Goal: Complete Application Form: Complete application form

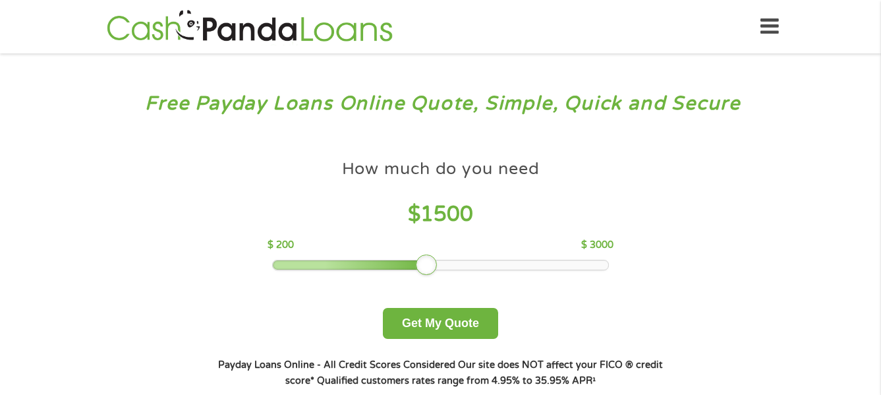
drag, startPoint x: 362, startPoint y: 262, endPoint x: 426, endPoint y: 262, distance: 63.3
click at [426, 262] on div at bounding box center [426, 264] width 21 height 21
click at [430, 262] on div at bounding box center [426, 264] width 21 height 21
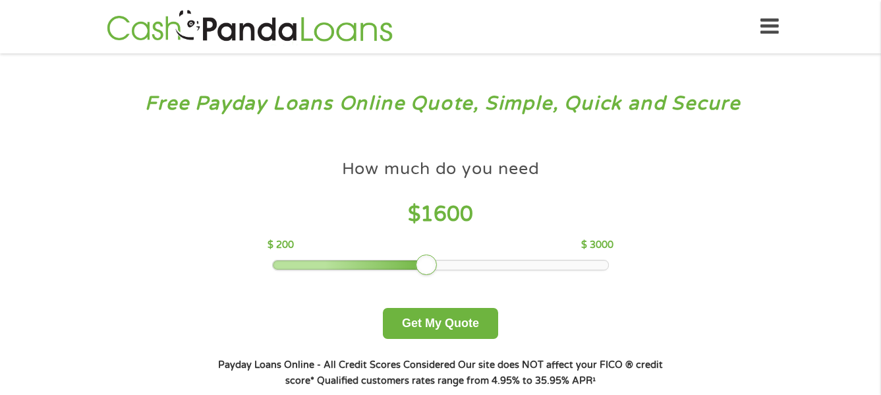
click at [440, 262] on div at bounding box center [440, 264] width 335 height 9
click at [437, 262] on div at bounding box center [426, 264] width 21 height 21
click at [440, 262] on div at bounding box center [438, 264] width 21 height 21
click at [443, 262] on div at bounding box center [438, 264] width 21 height 21
click at [447, 261] on div at bounding box center [438, 264] width 21 height 21
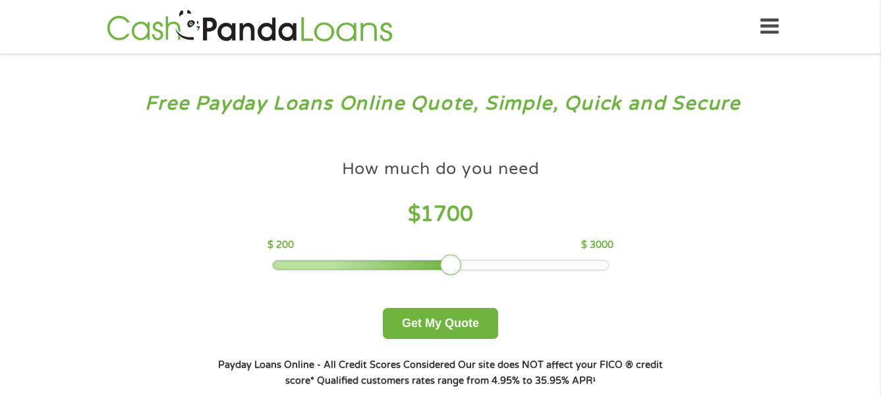
drag, startPoint x: 454, startPoint y: 261, endPoint x: 446, endPoint y: 265, distance: 8.8
click at [451, 264] on div at bounding box center [440, 264] width 335 height 9
drag, startPoint x: 448, startPoint y: 258, endPoint x: 460, endPoint y: 258, distance: 11.9
click at [460, 258] on div at bounding box center [462, 264] width 21 height 21
drag, startPoint x: 460, startPoint y: 258, endPoint x: 476, endPoint y: 260, distance: 16.6
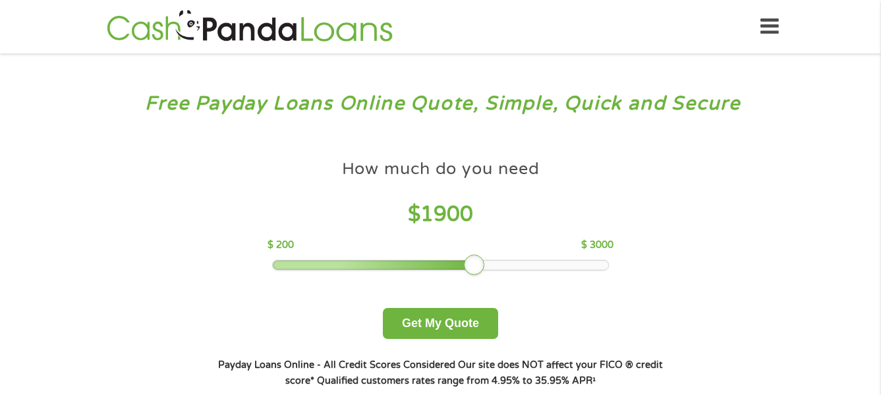
click at [476, 260] on div at bounding box center [474, 264] width 21 height 21
click at [480, 262] on div at bounding box center [474, 264] width 21 height 21
drag, startPoint x: 474, startPoint y: 264, endPoint x: 484, endPoint y: 265, distance: 9.9
click at [484, 265] on div at bounding box center [486, 264] width 21 height 21
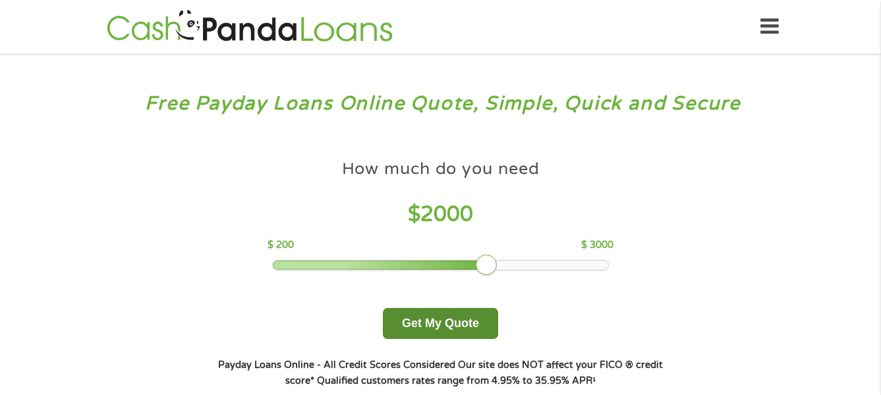
click at [451, 320] on button "Get My Quote" at bounding box center [440, 323] width 115 height 31
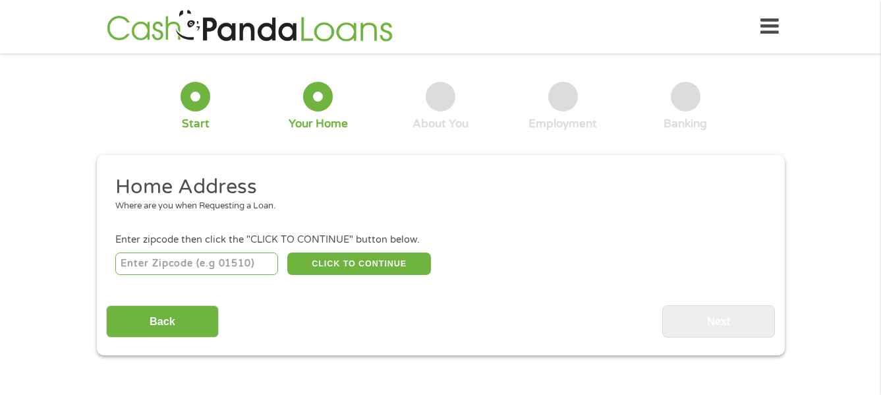
click at [206, 261] on input "number" at bounding box center [196, 263] width 163 height 22
type input "33321"
click at [360, 263] on button "CLICK TO CONTINUE" at bounding box center [359, 263] width 144 height 22
type input "33321"
type input "Fort Lauderdale"
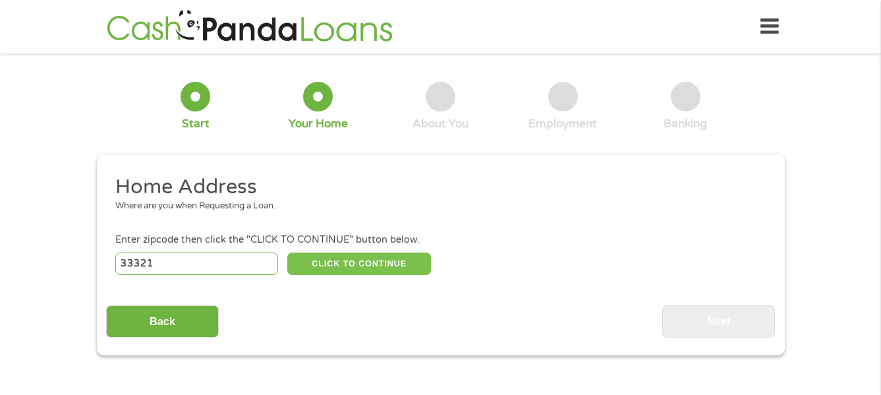
select select "Florida"
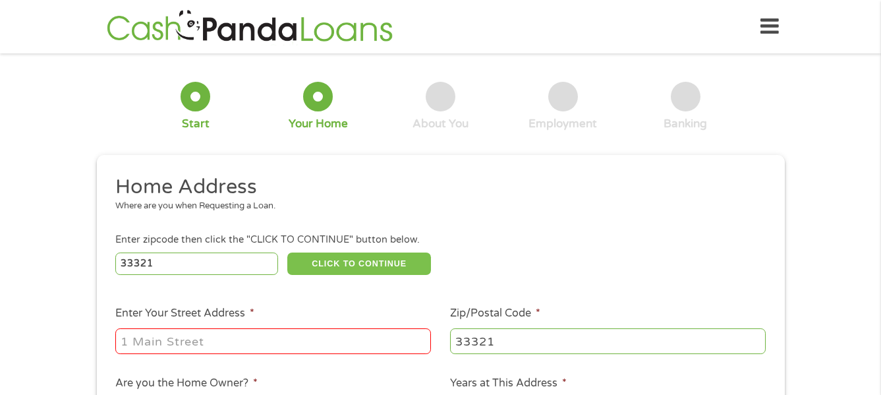
scroll to position [3, 0]
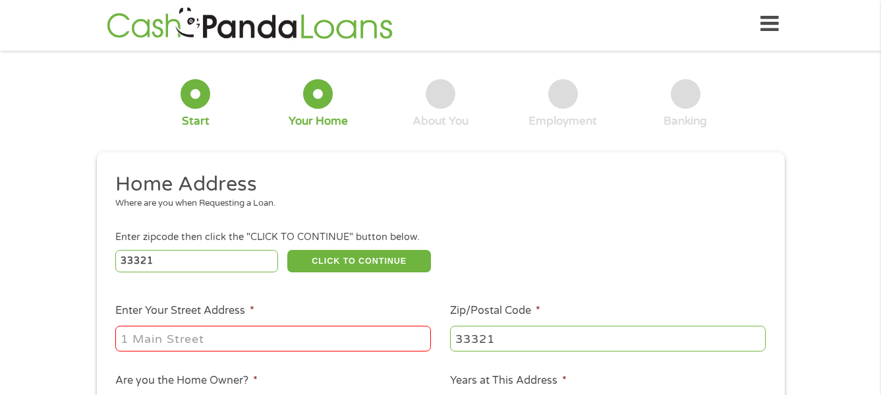
click at [255, 339] on ul "Home Address Where are you when Requesting a Loan. Enter zipcode then click the…" at bounding box center [440, 347] width 669 height 352
click at [243, 326] on input "Enter Your Street Address *" at bounding box center [273, 338] width 316 height 25
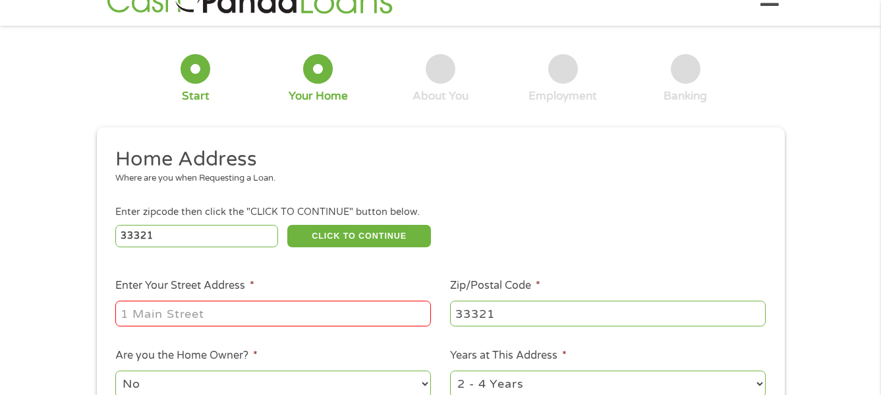
type input "9300 Lime Bay Blvd Apt 205"
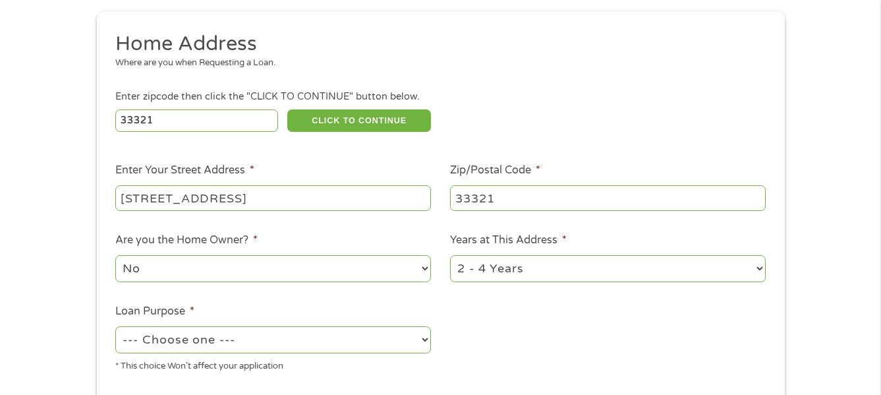
scroll to position [163, 0]
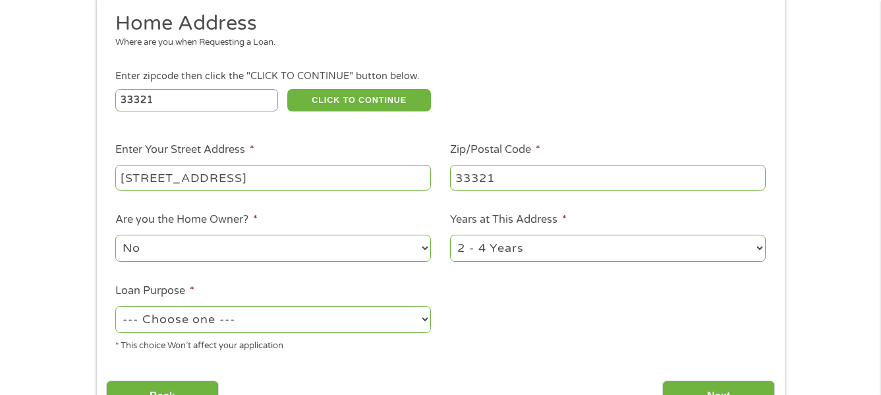
click at [260, 247] on select "No Yes" at bounding box center [273, 248] width 316 height 27
select select "yes"
click at [115, 235] on select "No Yes" at bounding box center [273, 248] width 316 height 27
click at [375, 321] on select "--- Choose one --- Pay Bills Debt Consolidation Home Improvement Major Purchase…" at bounding box center [273, 319] width 316 height 27
select select "paybills"
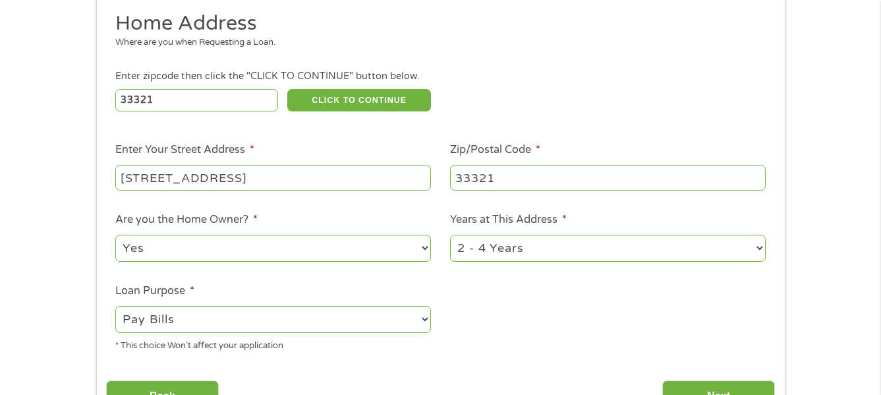
click at [115, 306] on select "--- Choose one --- Pay Bills Debt Consolidation Home Improvement Major Purchase…" at bounding box center [273, 319] width 316 height 27
click at [142, 160] on li "Enter Your Street Address * 9300 Lime Bay Blvd Apt 205" at bounding box center [273, 167] width 335 height 51
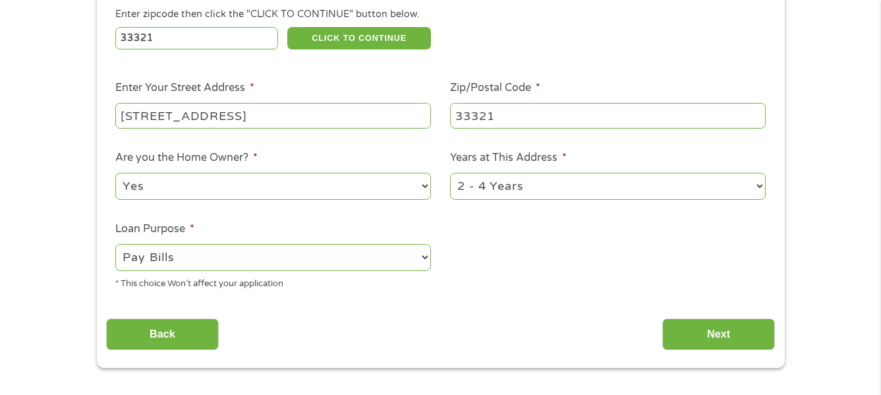
scroll to position [269, 0]
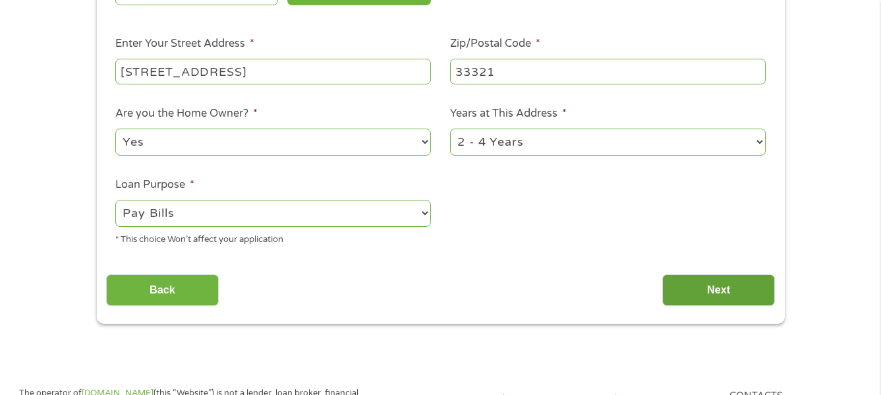
click at [739, 279] on input "Next" at bounding box center [718, 290] width 113 height 32
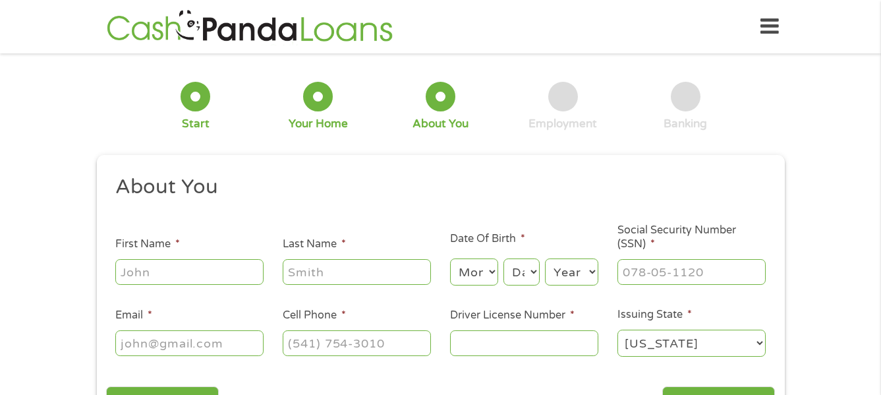
scroll to position [0, 0]
click at [179, 267] on input "First Name *" at bounding box center [189, 271] width 148 height 25
type input "Jesse/Yolanda"
type input "Torres"
click at [477, 269] on select "Month 1 2 3 4 5 6 7 8 9 10 11 12" at bounding box center [474, 271] width 48 height 27
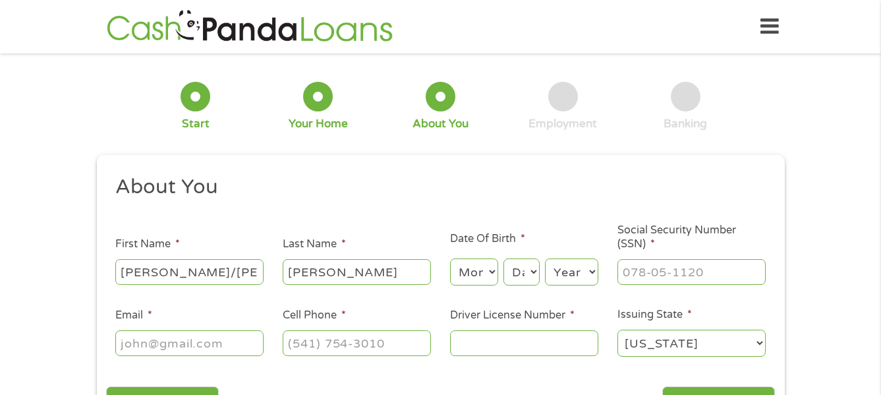
select select "2"
click at [450, 258] on select "Month 1 2 3 4 5 6 7 8 9 10 11 12" at bounding box center [474, 271] width 48 height 27
click at [476, 53] on header "Home Get Loan Offer How it works FAQs Blog Cash Loans Quick Loans Online Loans …" at bounding box center [440, 26] width 881 height 53
click at [518, 263] on select "Day 1 2 3 4 5 6 7 8 9 10 11 12 13 14 15 16 17 18 19 20 21 22 23 24 25 26 27 28 …" at bounding box center [521, 271] width 36 height 27
select select "18"
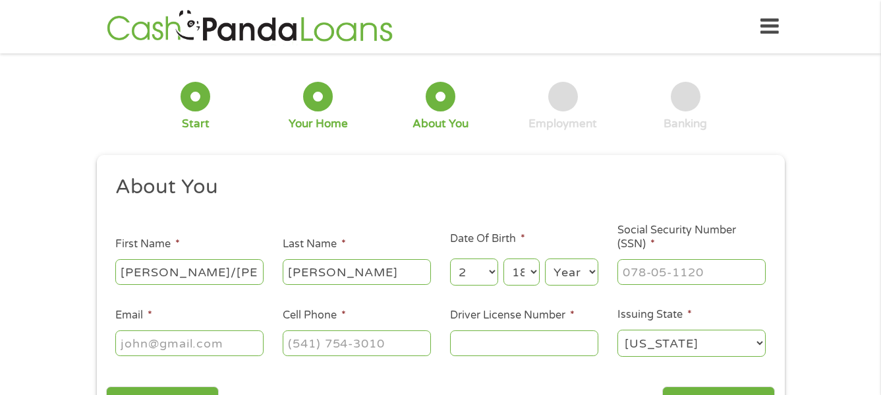
click at [503, 258] on select "Day 1 2 3 4 5 6 7 8 9 10 11 12 13 14 15 16 17 18 19 20 21 22 23 24 25 26 27 28 …" at bounding box center [521, 271] width 36 height 27
click at [574, 269] on select "Year 2007 2006 2005 2004 2003 2002 2001 2000 1999 1998 1997 1996 1995 1994 1993…" at bounding box center [571, 271] width 53 height 27
click at [573, 269] on select "Year 2007 2006 2005 2004 2003 2002 2001 2000 1999 1998 1997 1996 1995 1994 1993…" at bounding box center [571, 271] width 53 height 27
select select "1951"
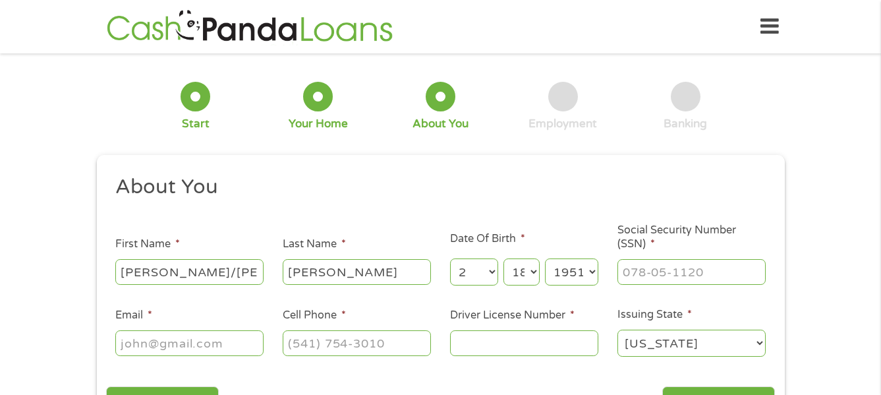
click at [545, 258] on select "Year 2007 2006 2005 2004 2003 2002 2001 2000 1999 1998 1997 1996 1995 1994 1993…" at bounding box center [571, 271] width 53 height 27
click at [668, 270] on input "___-__-____" at bounding box center [691, 271] width 148 height 25
type input "349-42-8991"
type input "jestorres@aol.com"
type input "(954) 298-1009"
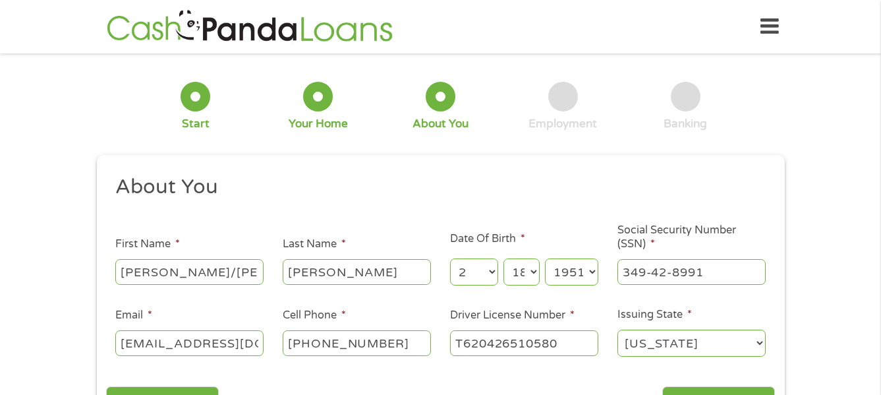
type input "T620426510580"
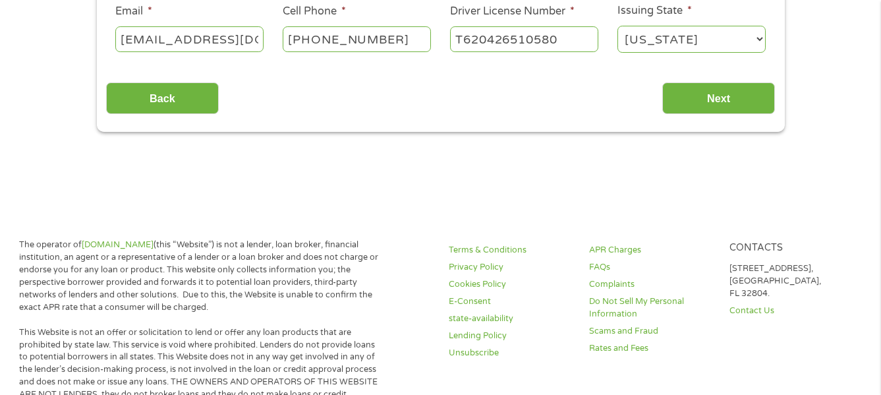
scroll to position [293, 0]
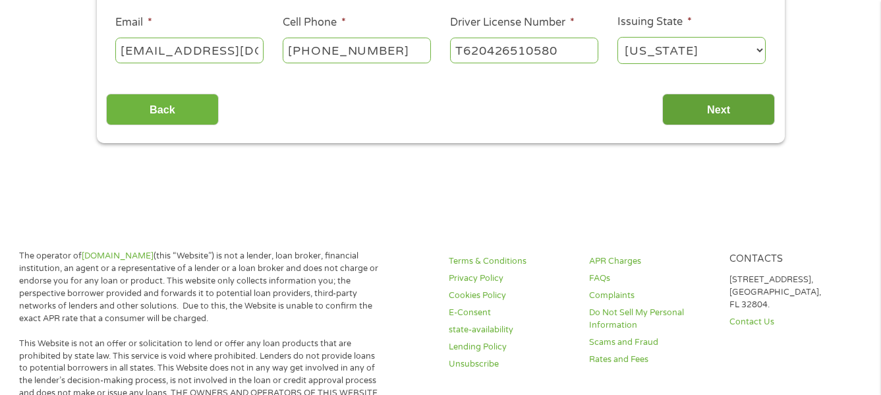
click at [702, 107] on input "Next" at bounding box center [718, 110] width 113 height 32
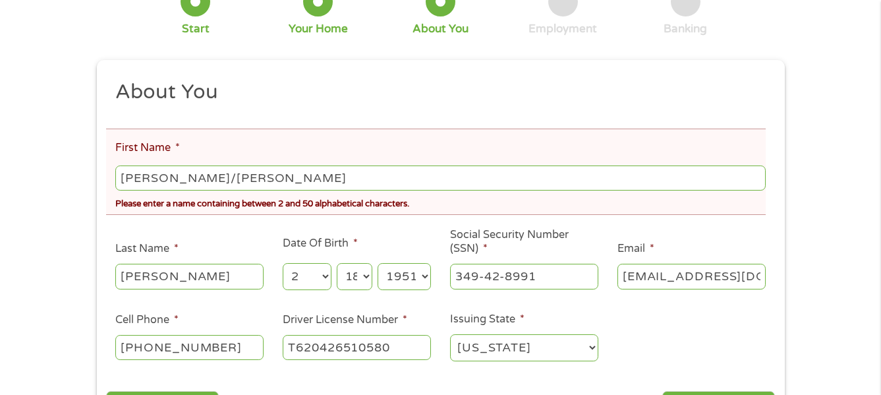
scroll to position [147, 0]
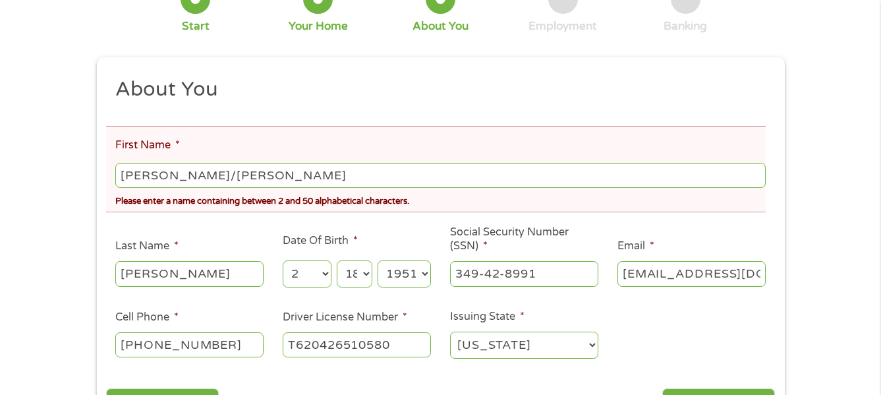
click at [232, 175] on input "Jesse/Yolanda" at bounding box center [440, 175] width 650 height 25
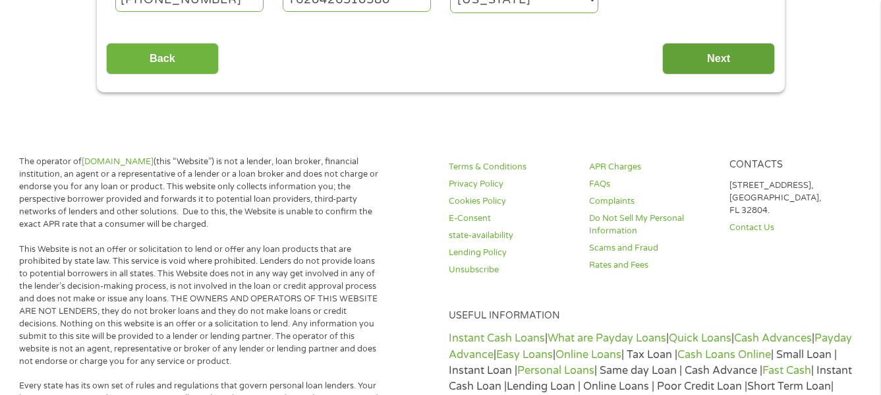
click at [712, 57] on input "Next" at bounding box center [718, 59] width 113 height 32
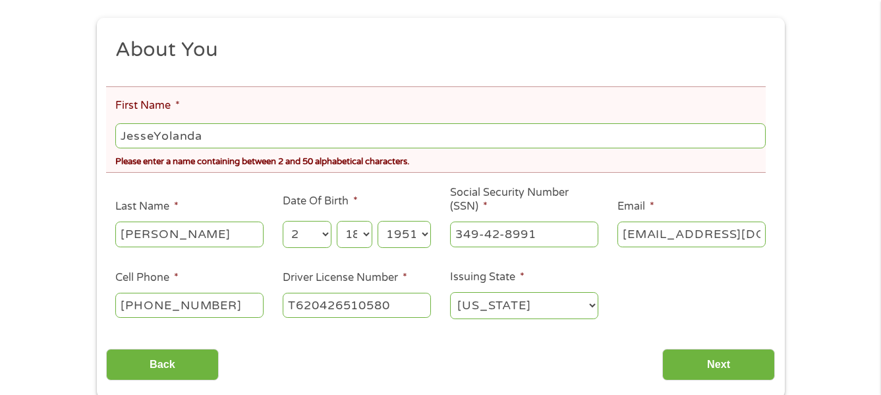
scroll to position [130, 0]
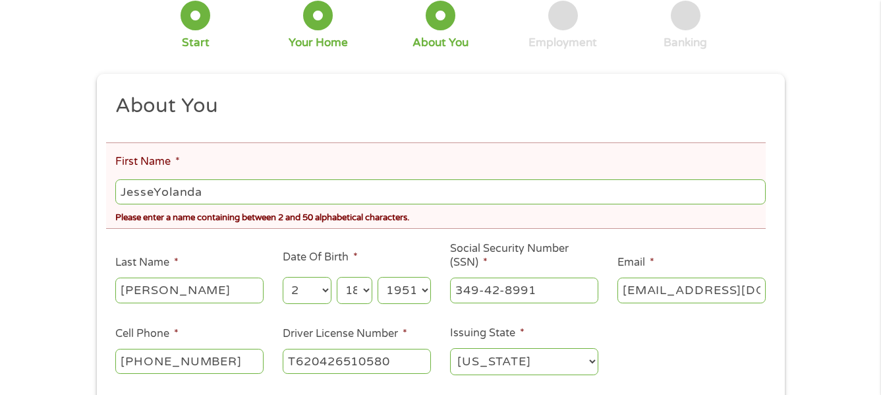
click at [215, 190] on input "JesseYolanda" at bounding box center [440, 191] width 650 height 25
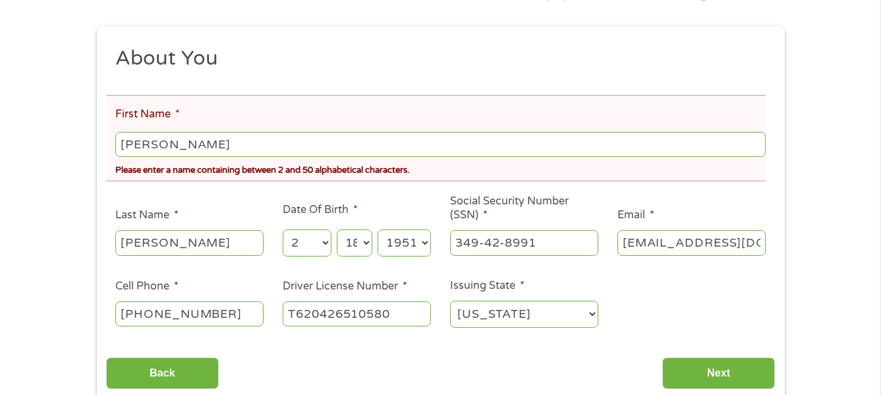
scroll to position [192, 0]
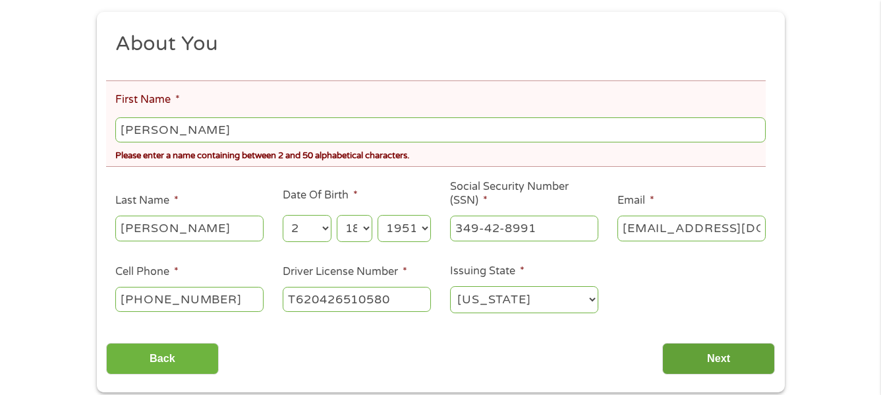
type input "Jesse"
click at [696, 364] on input "Next" at bounding box center [718, 359] width 113 height 32
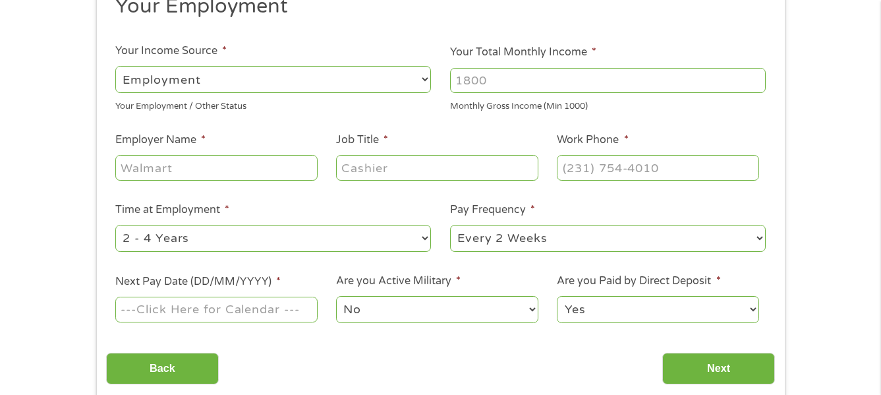
click at [190, 130] on ul "Your Employment Your Income Source * --- Choose one --- Employment Self Employe…" at bounding box center [440, 163] width 669 height 341
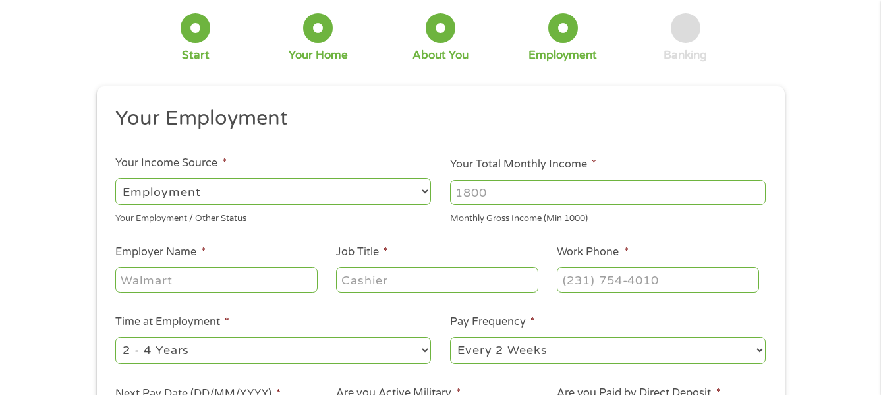
scroll to position [0, 0]
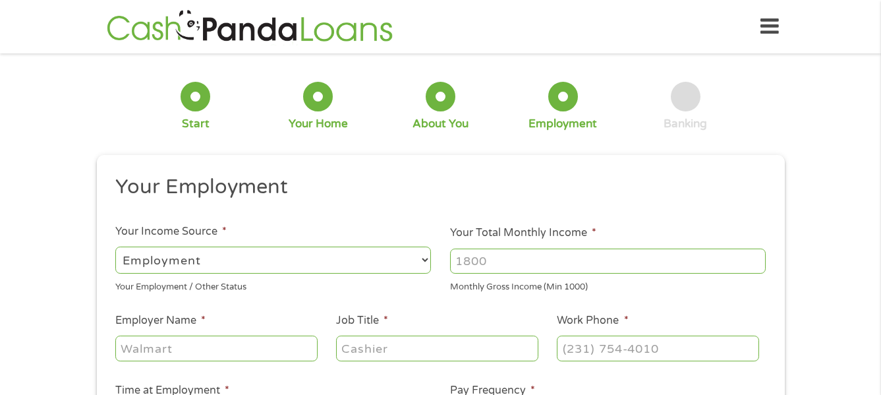
click at [215, 257] on select "--- Choose one --- Employment Self Employed Benefits" at bounding box center [273, 259] width 316 height 27
select select "benefits"
click at [115, 246] on select "--- Choose one --- Employment Self Employed Benefits" at bounding box center [273, 259] width 316 height 27
type input "Other"
type input "(954) 298-1009"
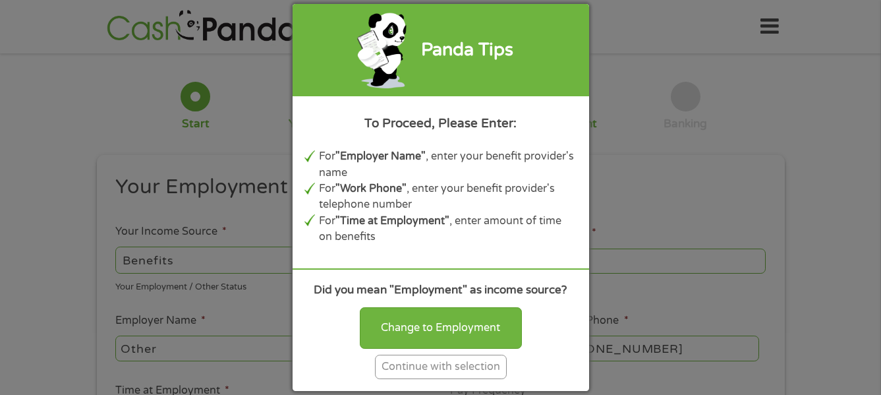
click at [130, 117] on div "Panda Tips To Proceed, Please Enter: For "Employer Name" , enter your benefit p…" at bounding box center [440, 197] width 881 height 395
click at [449, 368] on div "Continue with selection" at bounding box center [441, 366] width 132 height 24
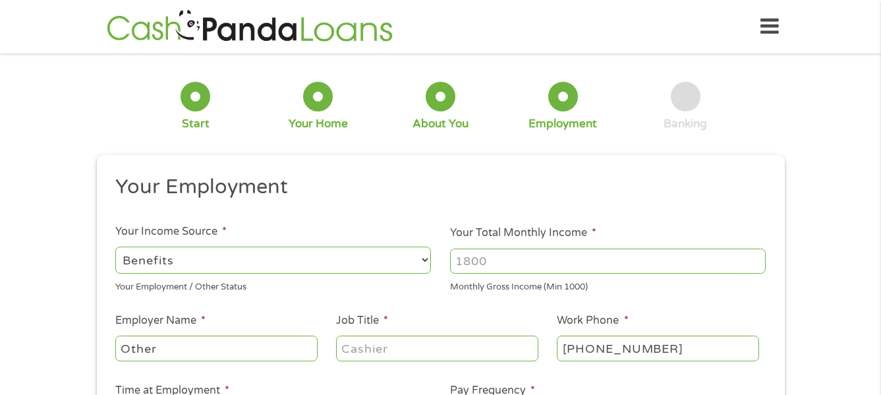
click at [542, 254] on input "Your Total Monthly Income *" at bounding box center [608, 260] width 316 height 25
type input "3919"
click at [240, 351] on input "Other" at bounding box center [216, 347] width 202 height 25
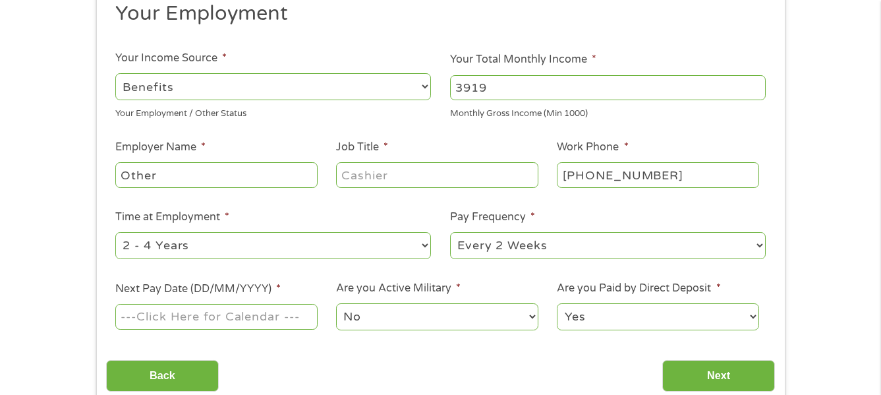
scroll to position [176, 0]
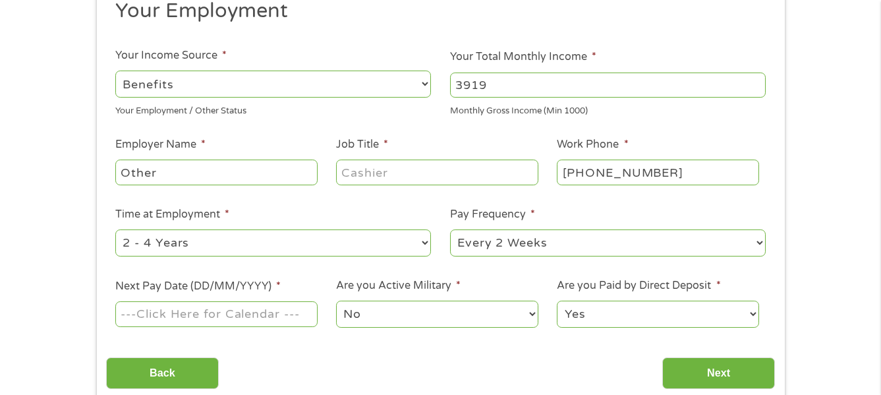
click at [411, 177] on input "Job Title *" at bounding box center [437, 171] width 202 height 25
type input "retired"
click at [378, 242] on select "--- Choose one --- 1 Year or less 1 - 2 Years 2 - 4 Years Over 4 Years" at bounding box center [273, 242] width 316 height 27
click at [398, 244] on select "--- Choose one --- 1 Year or less 1 - 2 Years 2 - 4 Years Over 4 Years" at bounding box center [273, 242] width 316 height 27
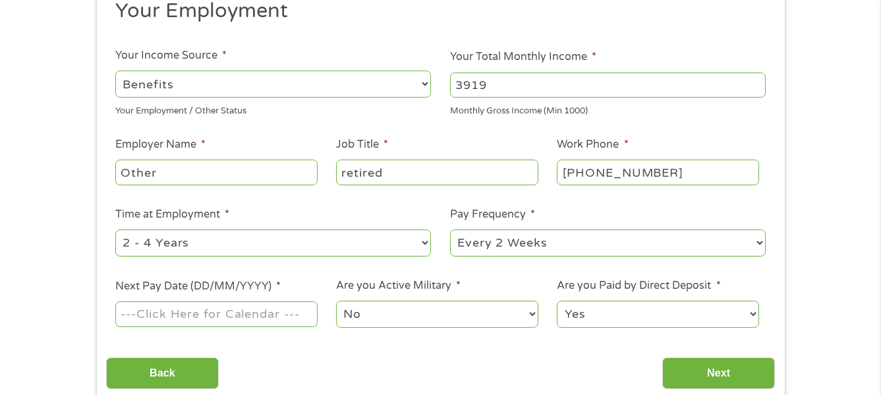
select select "60months"
click at [115, 229] on select "--- Choose one --- 1 Year or less 1 - 2 Years 2 - 4 Years Over 4 Years" at bounding box center [273, 242] width 316 height 27
click at [591, 243] on select "--- Choose one --- Every 2 Weeks Every Week Monthly Semi-Monthly" at bounding box center [608, 242] width 316 height 27
click at [740, 240] on select "--- Choose one --- Every 2 Weeks Every Week Monthly Semi-Monthly" at bounding box center [608, 242] width 316 height 27
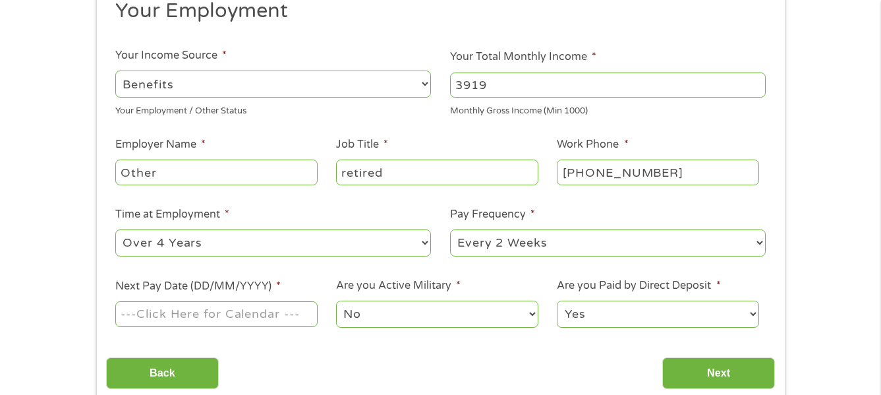
select select "monthly"
click at [450, 229] on select "--- Choose one --- Every 2 Weeks Every Week Monthly Semi-Monthly" at bounding box center [608, 242] width 316 height 27
click at [248, 318] on input "Next Pay Date (DD/MM/YYYY) *" at bounding box center [216, 313] width 202 height 25
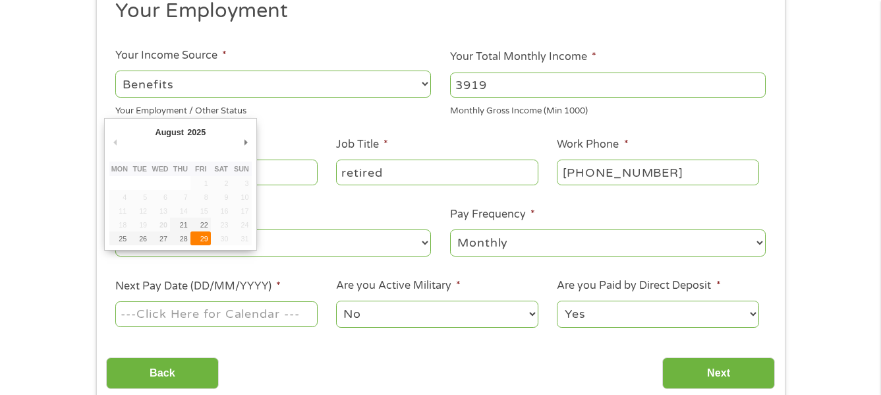
type input "29/08/2025"
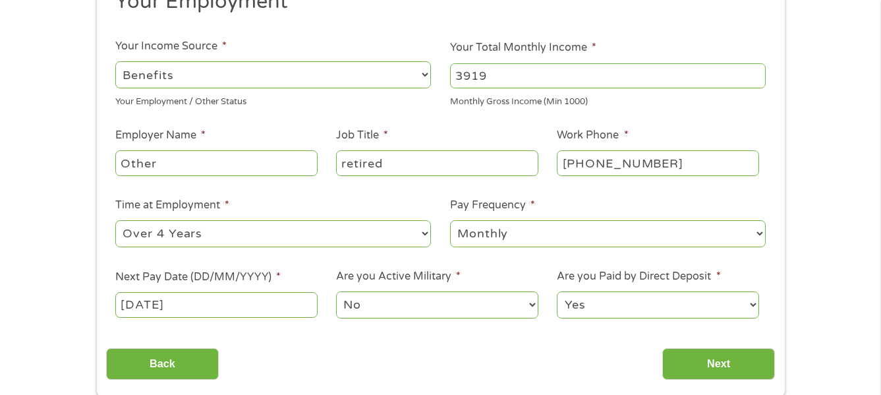
scroll to position [188, 0]
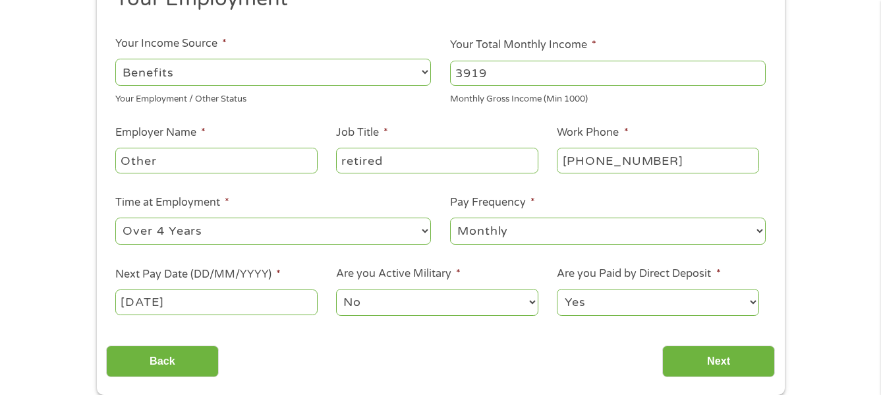
drag, startPoint x: 724, startPoint y: 356, endPoint x: 479, endPoint y: 367, distance: 245.3
click at [719, 360] on input "Next" at bounding box center [718, 361] width 113 height 32
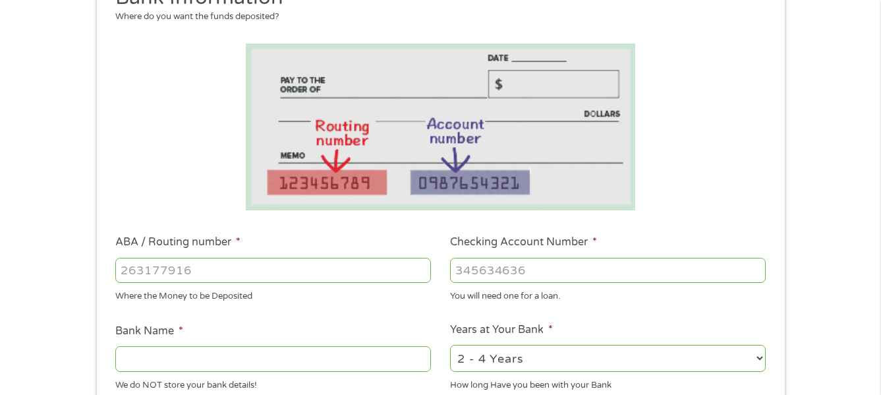
scroll to position [224, 0]
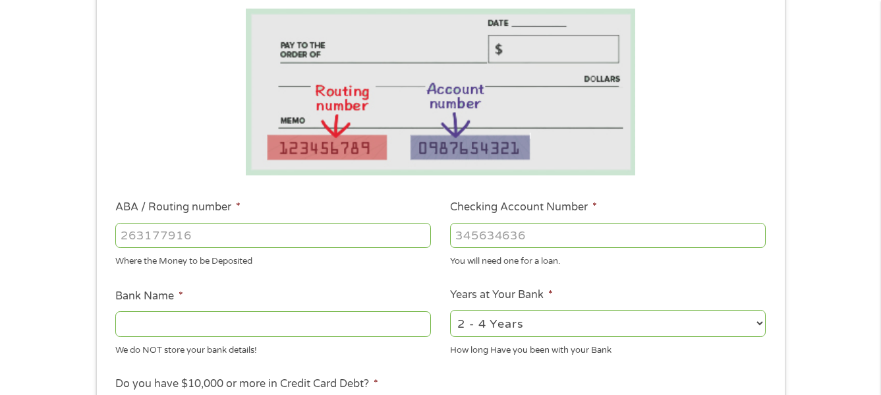
click at [198, 240] on input "ABA / Routing number *" at bounding box center [273, 235] width 316 height 25
type input "067014822"
type input "44438"
type input "TD BANK NA"
type input "4443800150"
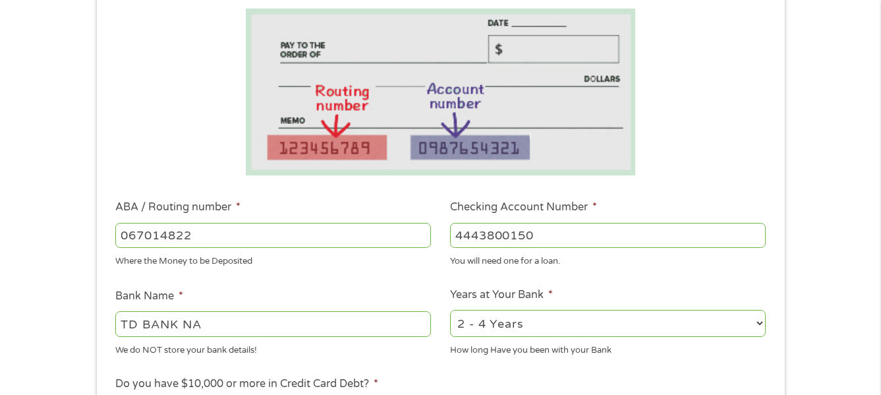
click at [680, 316] on select "2 - 4 Years 6 - 12 Months 1 - 2 Years Over 4 Years" at bounding box center [608, 323] width 316 height 27
select select "60months"
click at [450, 310] on select "2 - 4 Years 6 - 12 Months 1 - 2 Years Over 4 Years" at bounding box center [608, 323] width 316 height 27
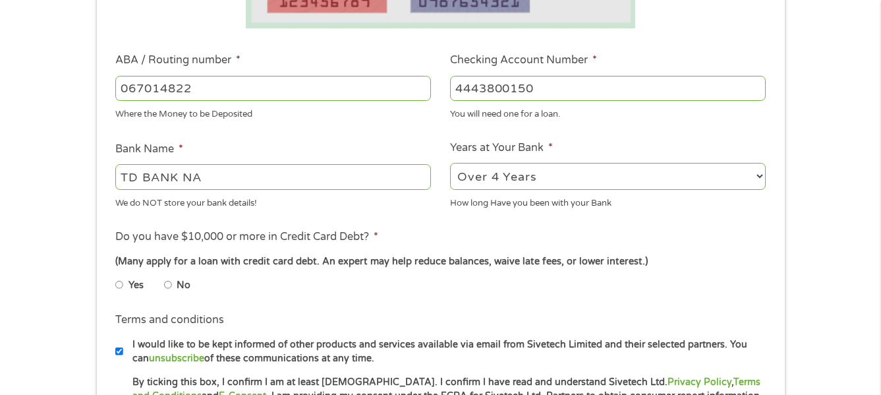
scroll to position [378, 0]
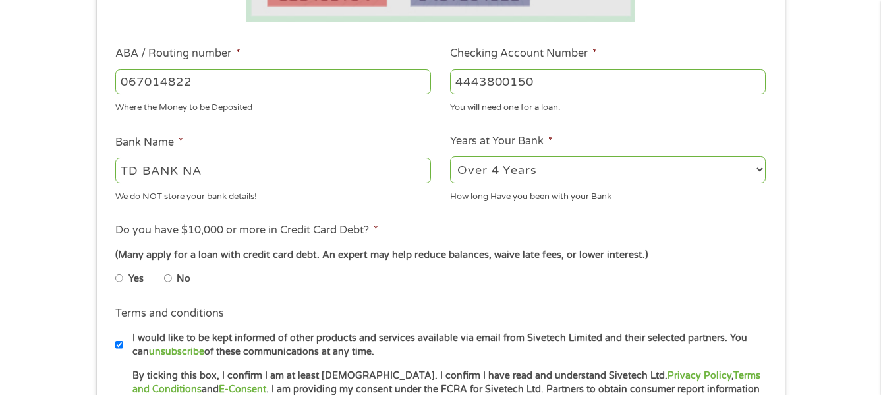
click at [165, 275] on input "No" at bounding box center [168, 278] width 8 height 21
radio input "true"
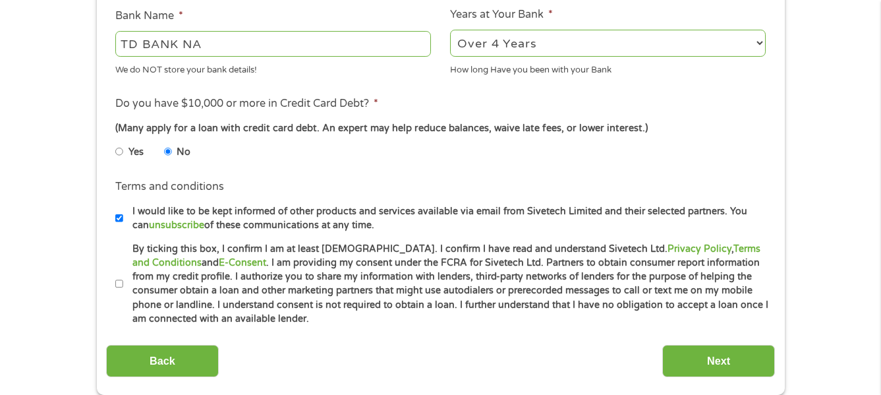
scroll to position [535, 0]
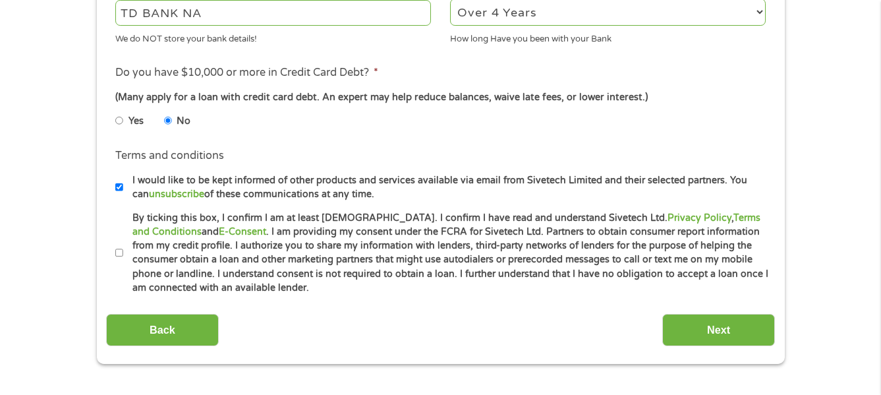
drag, startPoint x: 117, startPoint y: 252, endPoint x: 151, endPoint y: 260, distance: 34.5
click at [117, 252] on input "By ticking this box, I confirm I am at least 18 years old. I confirm I have rea…" at bounding box center [119, 252] width 8 height 21
checkbox input "true"
click at [689, 333] on input "Next" at bounding box center [718, 330] width 113 height 32
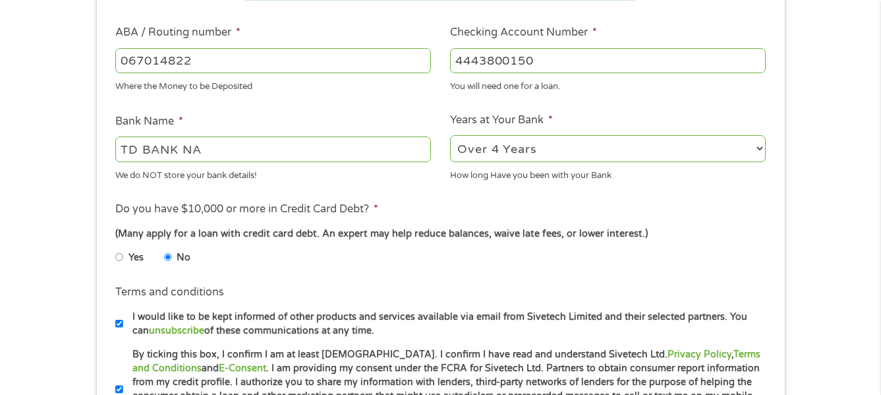
scroll to position [385, 0]
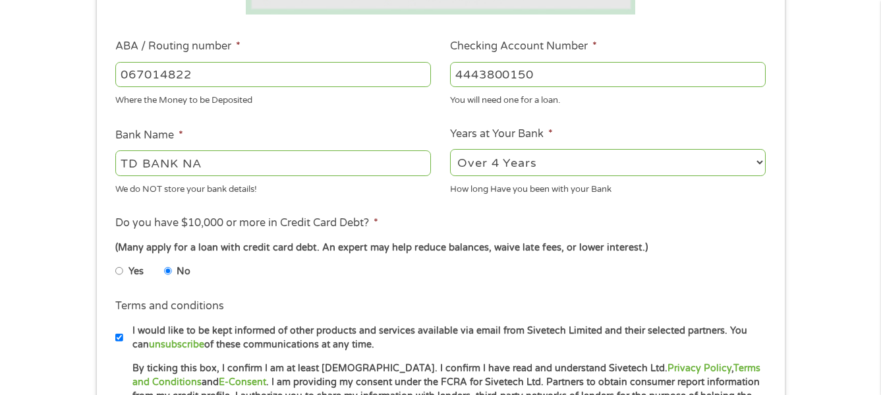
drag, startPoint x: 878, startPoint y: 59, endPoint x: 881, endPoint y: 72, distance: 13.4
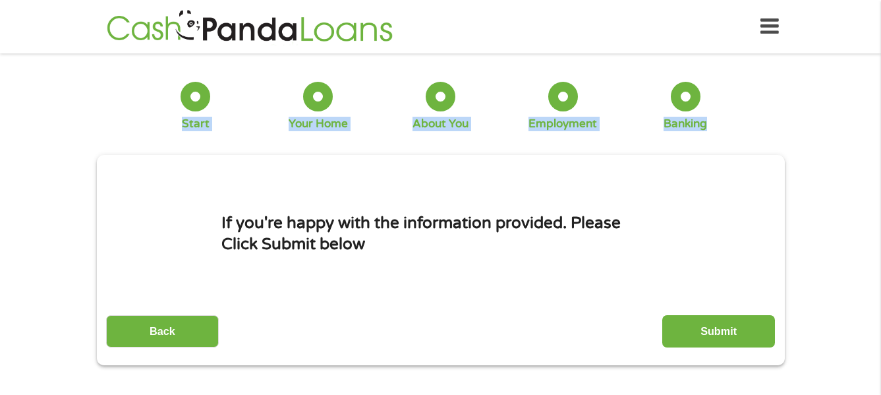
scroll to position [0, 0]
drag, startPoint x: 859, startPoint y: 36, endPoint x: 872, endPoint y: 82, distance: 47.8
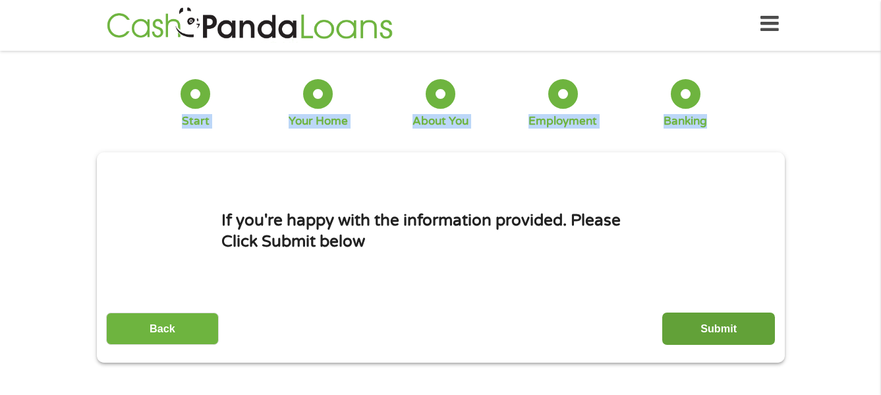
click at [689, 327] on input "Submit" at bounding box center [718, 328] width 113 height 32
drag, startPoint x: 689, startPoint y: 327, endPoint x: 370, endPoint y: 358, distance: 320.4
click at [0, 0] on p "If you are asked to put your Card details, by any site, please read carefully w…" at bounding box center [0, 0] width 0 height 0
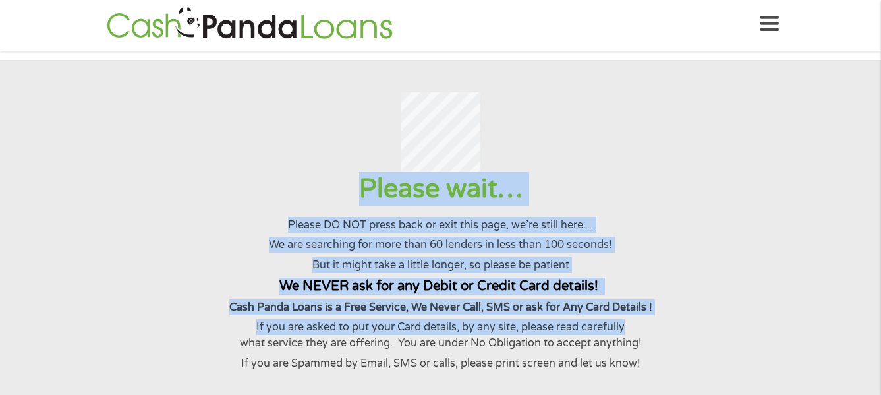
scroll to position [0, 0]
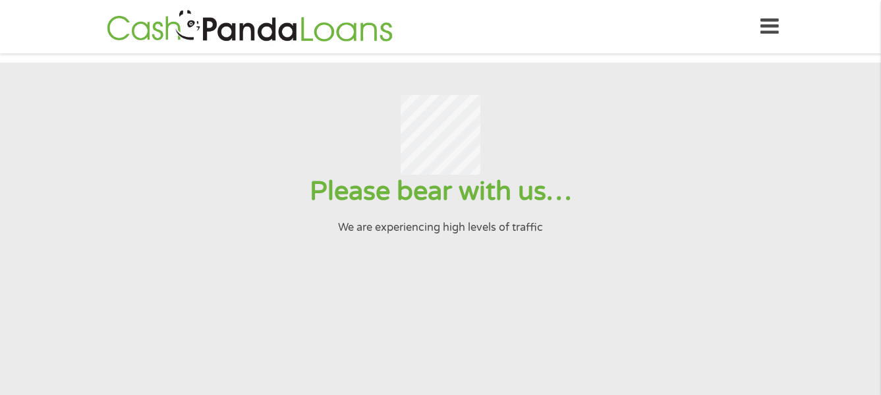
click at [764, 24] on icon at bounding box center [769, 27] width 18 height 32
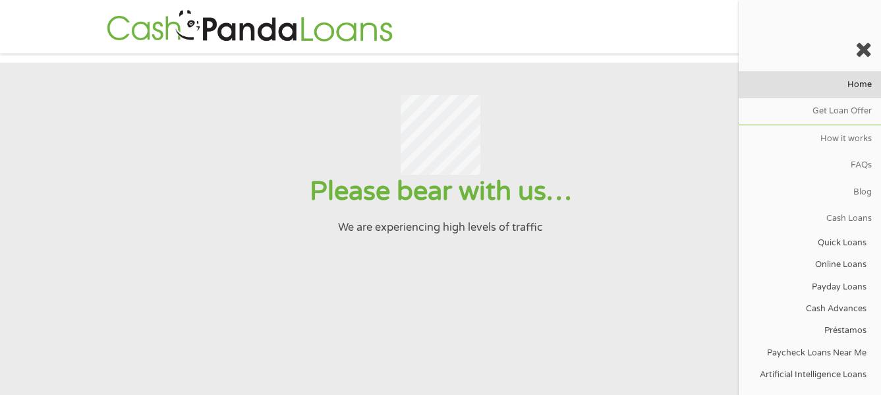
click at [844, 82] on link "Home" at bounding box center [810, 84] width 142 height 26
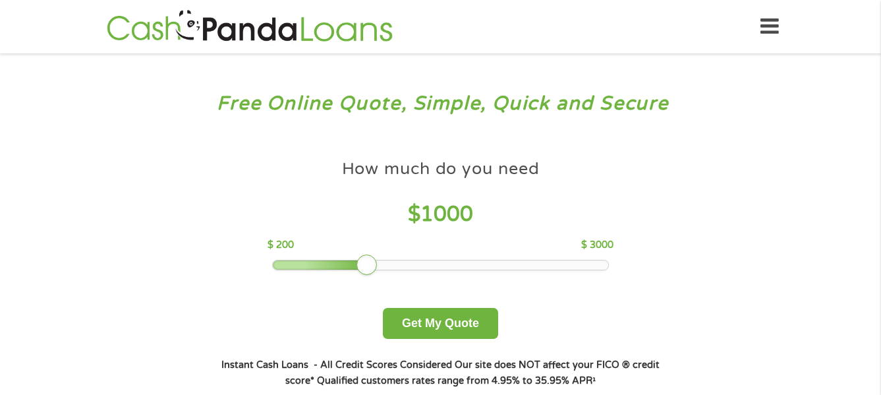
click at [364, 265] on div at bounding box center [366, 264] width 21 height 21
drag, startPoint x: 364, startPoint y: 265, endPoint x: 376, endPoint y: 263, distance: 11.4
click at [368, 264] on div at bounding box center [366, 264] width 21 height 21
click at [385, 264] on div at bounding box center [440, 264] width 335 height 9
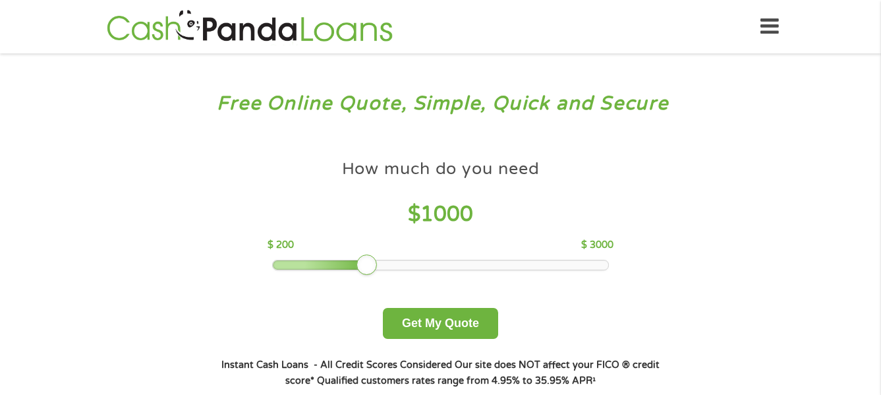
click at [385, 264] on div at bounding box center [440, 264] width 335 height 9
click at [393, 265] on div at bounding box center [440, 264] width 335 height 9
click at [396, 266] on div at bounding box center [440, 264] width 335 height 9
click at [407, 268] on div at bounding box center [440, 264] width 335 height 9
click at [411, 268] on div at bounding box center [440, 264] width 335 height 9
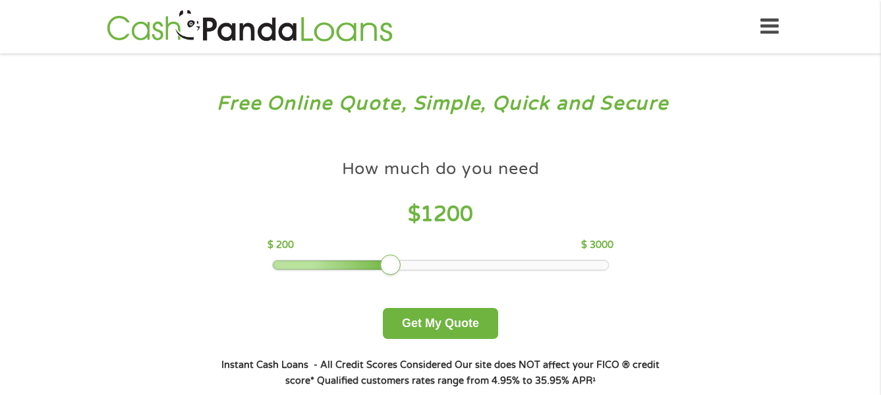
click at [414, 268] on div at bounding box center [440, 264] width 335 height 9
click at [426, 269] on div at bounding box center [440, 264] width 335 height 9
drag, startPoint x: 430, startPoint y: 269, endPoint x: 443, endPoint y: 271, distance: 12.6
click at [433, 269] on div at bounding box center [440, 264] width 335 height 9
click at [443, 271] on div "How much do you need $ 1500 $ 200 $ 3000 Get My Quote" at bounding box center [440, 246] width 461 height 186
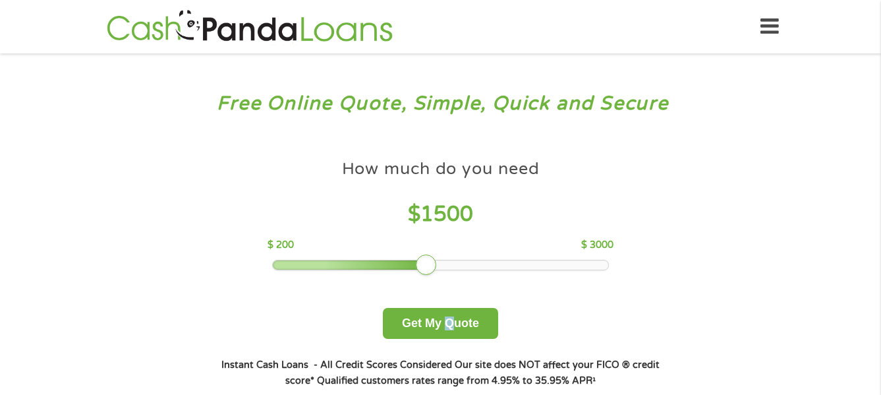
click at [451, 273] on div "How much do you need $ 1500 $ 200 $ 3000 Get My Quote" at bounding box center [440, 246] width 461 height 186
click at [455, 274] on div "How much do you need $ 1500 $ 200 $ 3000 Get My Quote" at bounding box center [440, 246] width 461 height 186
click at [469, 274] on div "How much do you need $ 1500 $ 200 $ 3000 Get My Quote" at bounding box center [440, 246] width 461 height 186
click at [477, 275] on div "How much do you need $ 1500 $ 200 $ 3000 Get My Quote" at bounding box center [440, 246] width 461 height 186
drag, startPoint x: 477, startPoint y: 277, endPoint x: 426, endPoint y: 266, distance: 52.0
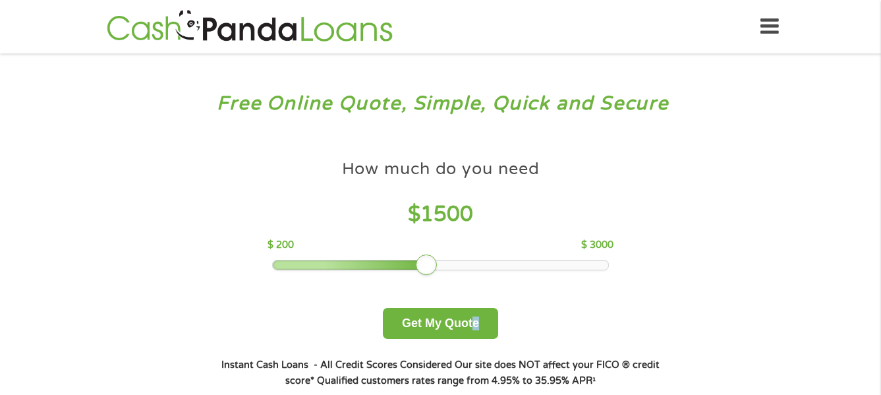
click at [452, 265] on div at bounding box center [440, 264] width 335 height 9
click at [424, 297] on div "How much do you need $ 1500 $ 200 $ 3000 Get My Quote" at bounding box center [440, 246] width 461 height 186
click at [426, 266] on div at bounding box center [440, 264] width 335 height 9
click at [450, 263] on div at bounding box center [440, 264] width 335 height 9
click at [447, 262] on div at bounding box center [440, 264] width 335 height 9
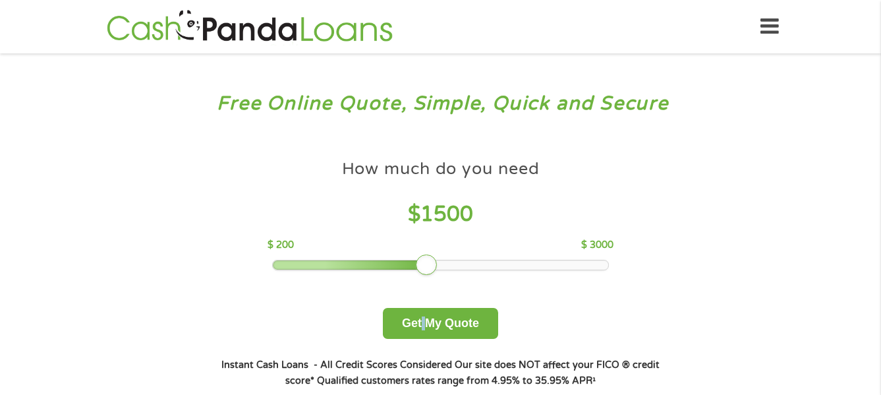
click at [447, 262] on div at bounding box center [440, 264] width 335 height 9
drag, startPoint x: 433, startPoint y: 264, endPoint x: 454, endPoint y: 262, distance: 21.2
click at [454, 262] on div at bounding box center [450, 264] width 21 height 21
click at [468, 263] on div at bounding box center [440, 264] width 335 height 9
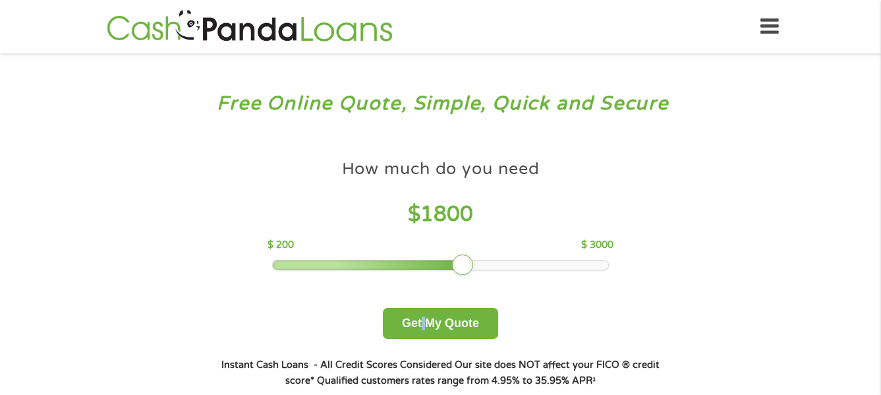
click at [468, 263] on div at bounding box center [462, 264] width 21 height 21
drag, startPoint x: 468, startPoint y: 263, endPoint x: 474, endPoint y: 264, distance: 6.7
click at [472, 264] on div at bounding box center [462, 264] width 21 height 21
click at [479, 265] on div at bounding box center [440, 264] width 335 height 9
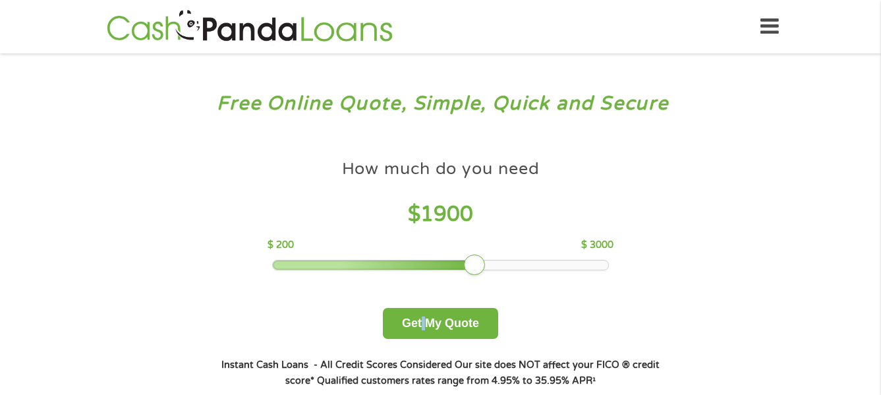
click at [479, 265] on div at bounding box center [474, 264] width 21 height 21
click at [480, 265] on div at bounding box center [474, 264] width 21 height 21
click at [485, 266] on div at bounding box center [474, 264] width 21 height 21
drag, startPoint x: 492, startPoint y: 267, endPoint x: 468, endPoint y: 293, distance: 35.4
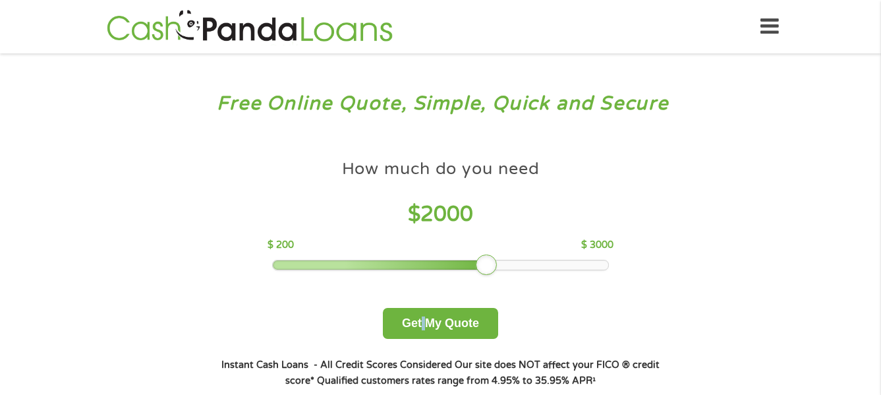
click at [492, 268] on div at bounding box center [486, 264] width 21 height 21
click at [455, 317] on button "Get My Quote" at bounding box center [440, 323] width 115 height 31
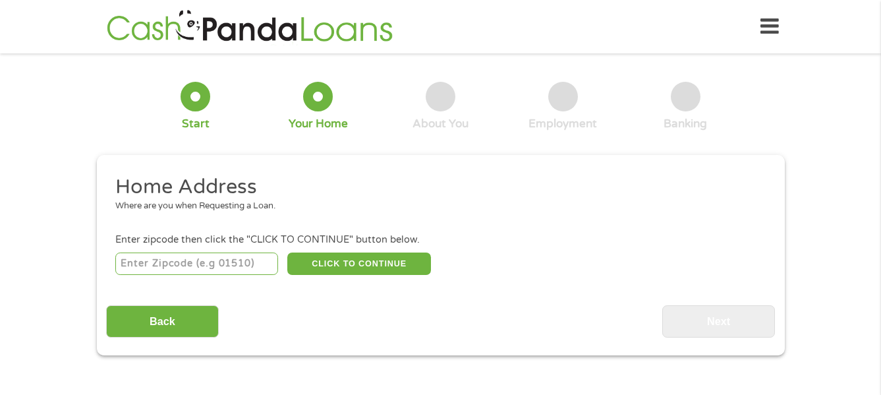
click at [198, 264] on input "number" at bounding box center [196, 263] width 163 height 22
type input "33321"
click at [365, 271] on button "CLICK TO CONTINUE" at bounding box center [359, 263] width 144 height 22
type input "33321"
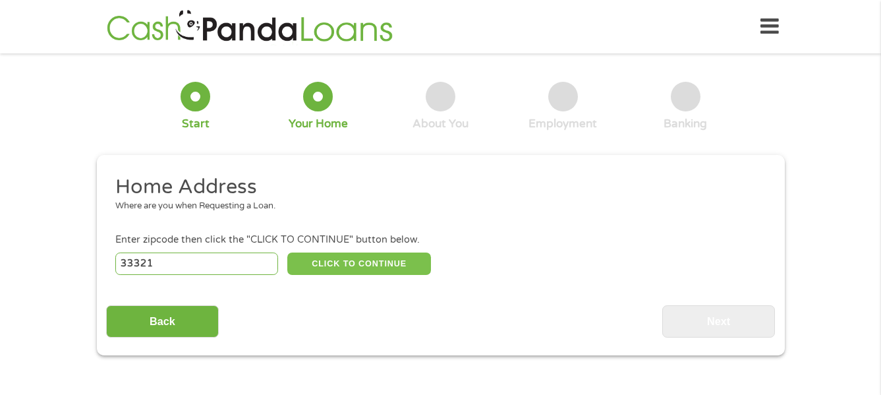
type input "Fort Lauderdale"
select select "Florida"
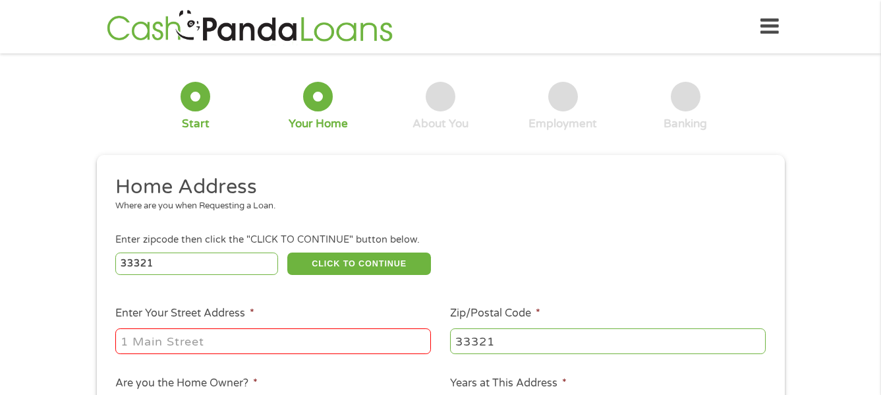
click at [261, 341] on input "Enter Your Street Address *" at bounding box center [273, 340] width 316 height 25
type input "9300 Lime Bay Blvd Apt 205"
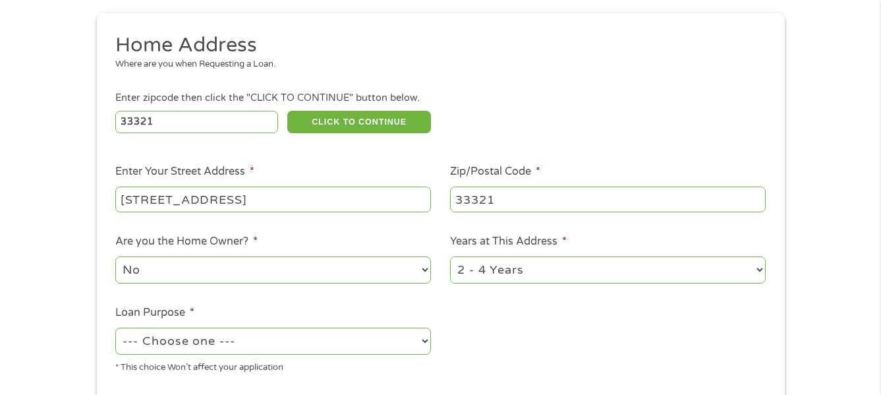
scroll to position [159, 0]
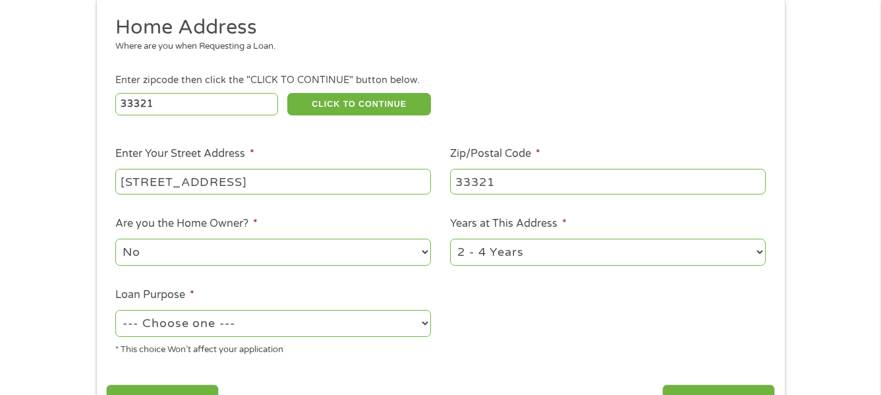
click at [196, 251] on select "No Yes" at bounding box center [273, 252] width 316 height 27
select select "yes"
click at [115, 239] on select "No Yes" at bounding box center [273, 252] width 316 height 27
click at [266, 328] on select "--- Choose one --- Pay Bills Debt Consolidation Home Improvement Major Purchase…" at bounding box center [273, 323] width 316 height 27
select select "paybills"
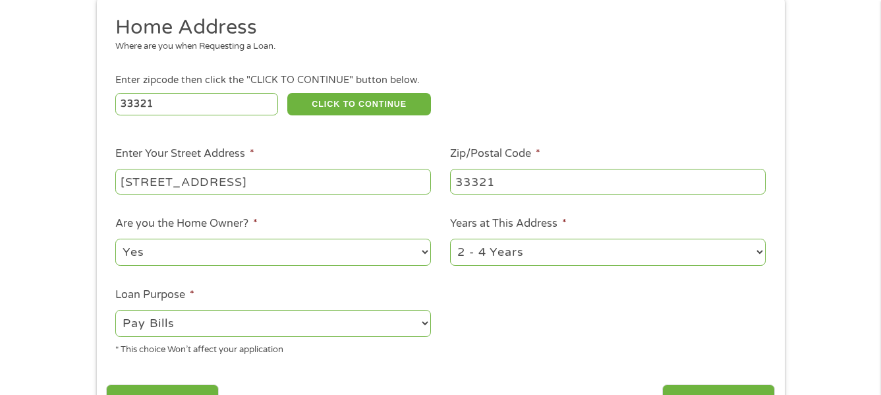
click at [115, 310] on select "--- Choose one --- Pay Bills Debt Consolidation Home Improvement Major Purchase…" at bounding box center [273, 323] width 316 height 27
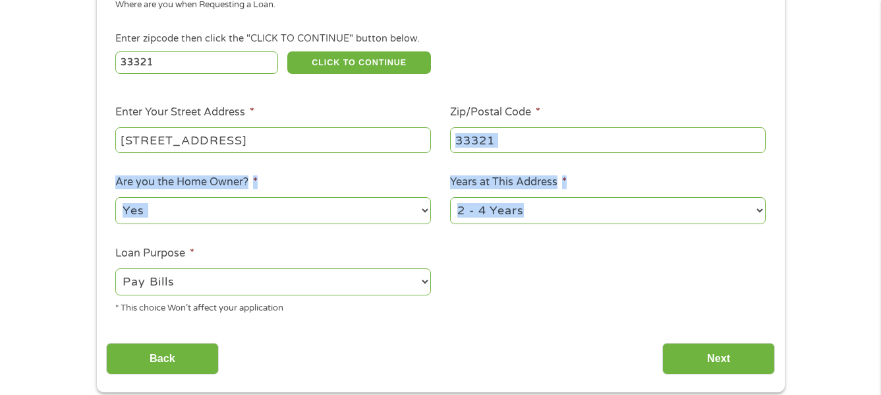
drag, startPoint x: 876, startPoint y: 130, endPoint x: 791, endPoint y: 244, distance: 141.8
click at [872, 171] on div "1 Start 2 Your Home 3 About You 4 Employment 5 Banking 6 This field is hidden w…" at bounding box center [440, 127] width 881 height 530
click at [699, 360] on input "Next" at bounding box center [718, 359] width 113 height 32
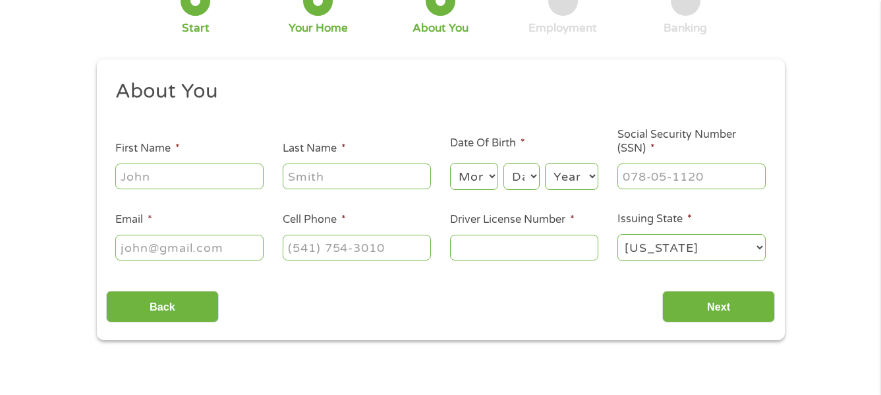
scroll to position [0, 0]
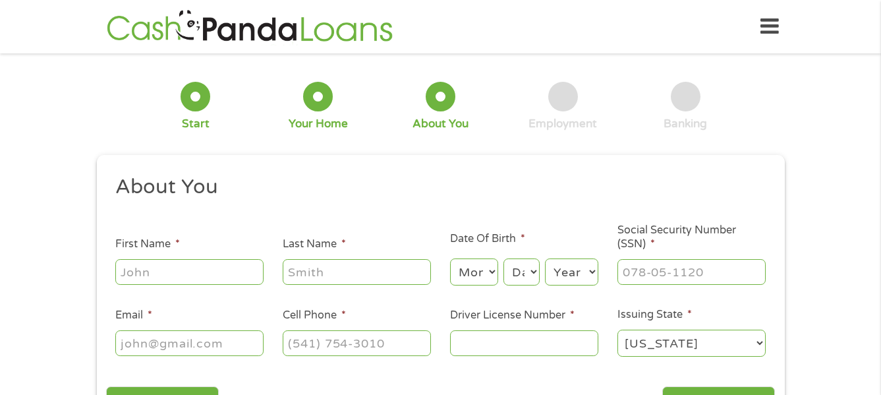
click at [222, 266] on input "First Name *" at bounding box center [189, 271] width 148 height 25
type input "Jesse F"
type input "Torres"
type input "ytorres96@aol.com"
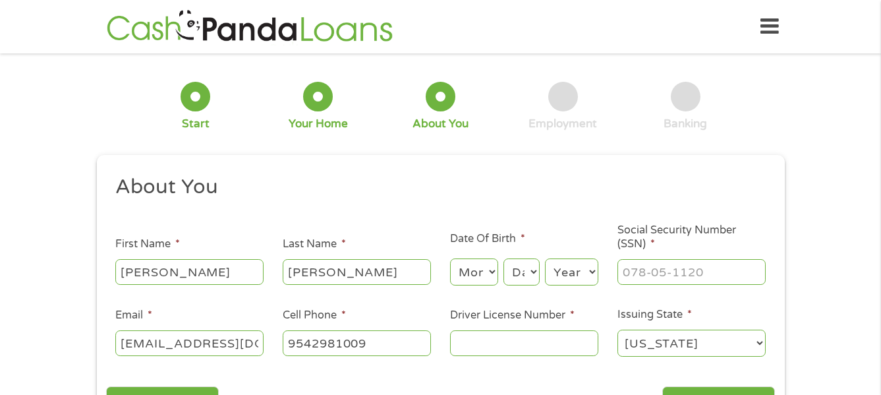
type input "(954) 298-1009"
click at [454, 268] on select "Month 1 2 3 4 5 6 7 8 9 10 11 12" at bounding box center [474, 271] width 48 height 27
click at [462, 268] on select "Month 1 2 3 4 5 6 7 8 9 10 11 12" at bounding box center [474, 271] width 48 height 27
select select "2"
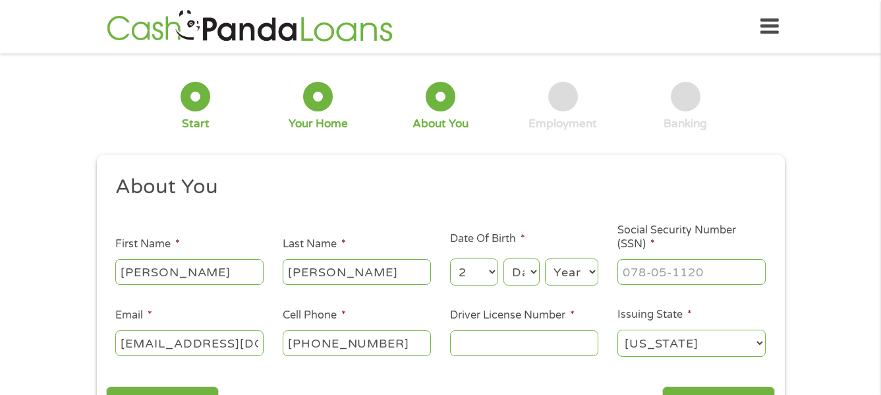
click at [450, 258] on select "Month 1 2 3 4 5 6 7 8 9 10 11 12" at bounding box center [474, 271] width 48 height 27
click at [480, 48] on header "Home Get Loan Offer How it works FAQs Blog Cash Loans Quick Loans Online Loans …" at bounding box center [440, 26] width 881 height 53
click at [518, 275] on select "Day 1 2 3 4 5 6 7 8 9 10 11 12 13 14 15 16 17 18 19 20 21 22 23 24 25 26 27 28 …" at bounding box center [521, 271] width 36 height 27
select select "18"
click at [503, 258] on select "Day 1 2 3 4 5 6 7 8 9 10 11 12 13 14 15 16 17 18 19 20 21 22 23 24 25 26 27 28 …" at bounding box center [521, 271] width 36 height 27
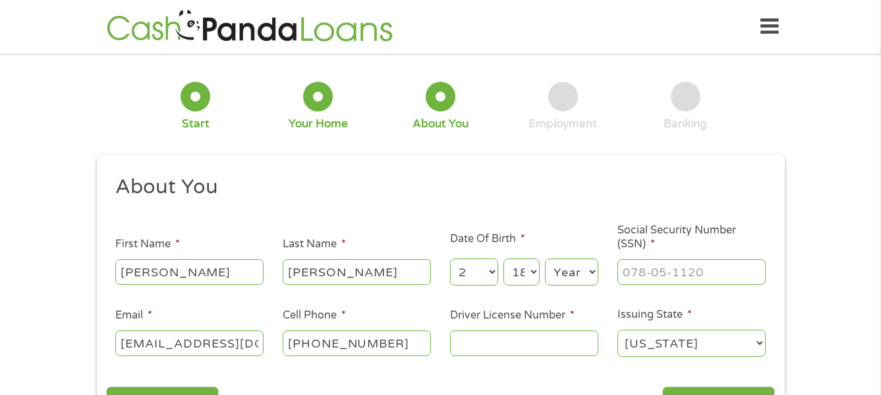
click at [568, 271] on select "Year 2007 2006 2005 2004 2003 2002 2001 2000 1999 1998 1997 1996 1995 1994 1993…" at bounding box center [571, 271] width 53 height 27
select select "1951"
click at [545, 258] on select "Year 2007 2006 2005 2004 2003 2002 2001 2000 1999 1998 1997 1996 1995 1994 1993…" at bounding box center [571, 271] width 53 height 27
click at [655, 272] on input "___-__-____" at bounding box center [691, 271] width 148 height 25
type input "349-42-8991"
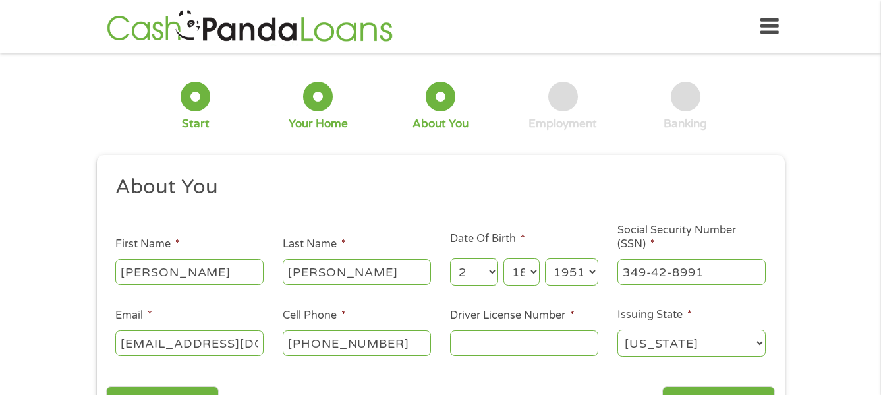
click at [487, 343] on input "Driver License Number *" at bounding box center [524, 342] width 148 height 25
type input "T620426510580"
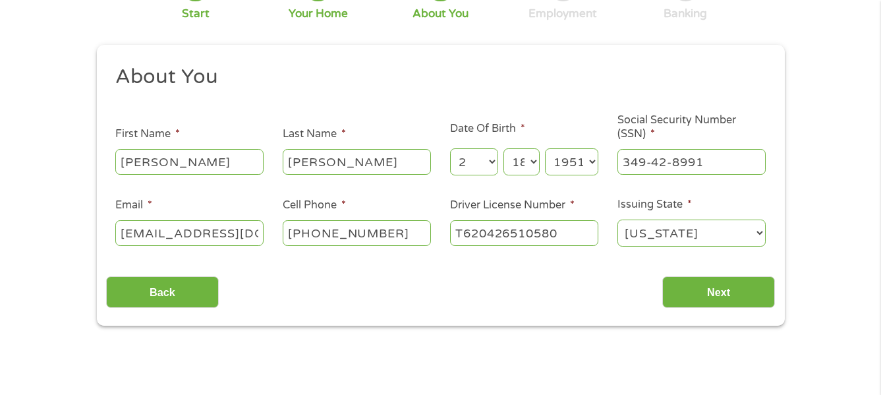
scroll to position [116, 0]
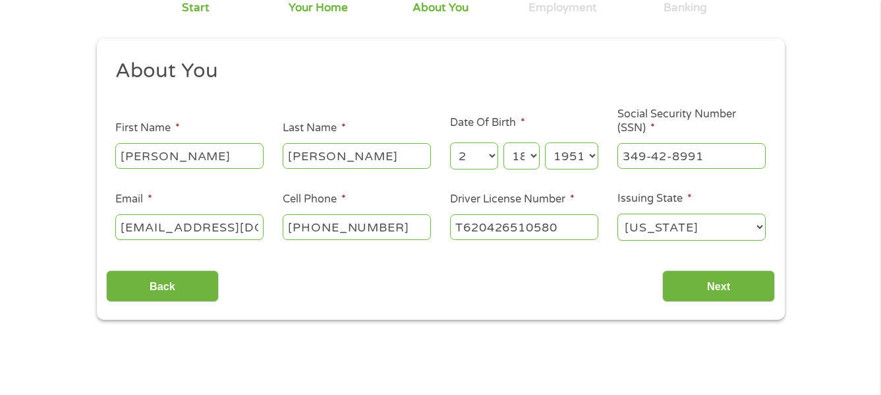
click at [878, 128] on div "1 Start 2 Your Home 3 About You 4 Employment 5 Banking 6 This field is hidden w…" at bounding box center [440, 133] width 881 height 373
click at [707, 289] on input "Next" at bounding box center [718, 286] width 113 height 32
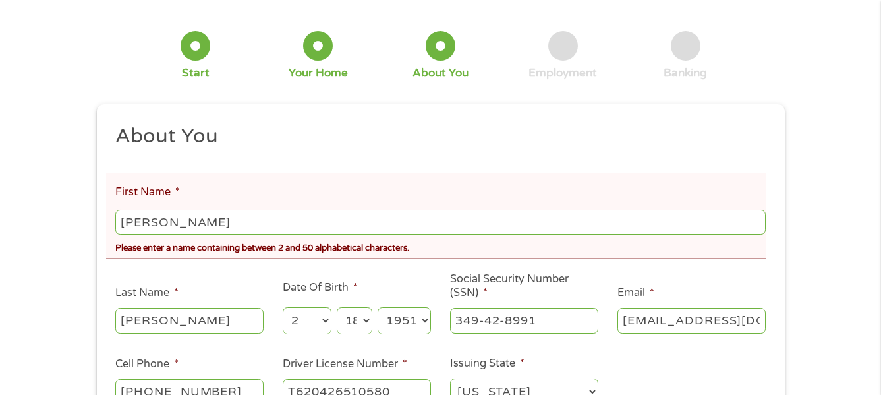
scroll to position [150, 0]
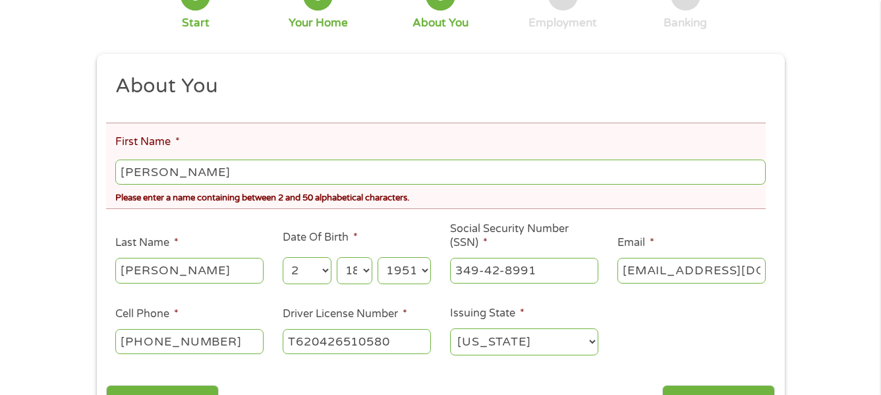
click at [212, 175] on input "Jesse F" at bounding box center [440, 171] width 650 height 25
type input "Jesse"
click at [349, 268] on select "Day 1 2 3 4 5 6 7 8 9 10 11 12 13 14 15 16 17 18 19 20 21 22 23 24 25 26 27 28 …" at bounding box center [355, 270] width 36 height 27
click at [337, 257] on select "Day 1 2 3 4 5 6 7 8 9 10 11 12 13 14 15 16 17 18 19 20 21 22 23 24 25 26 27 28 …" at bounding box center [355, 270] width 36 height 27
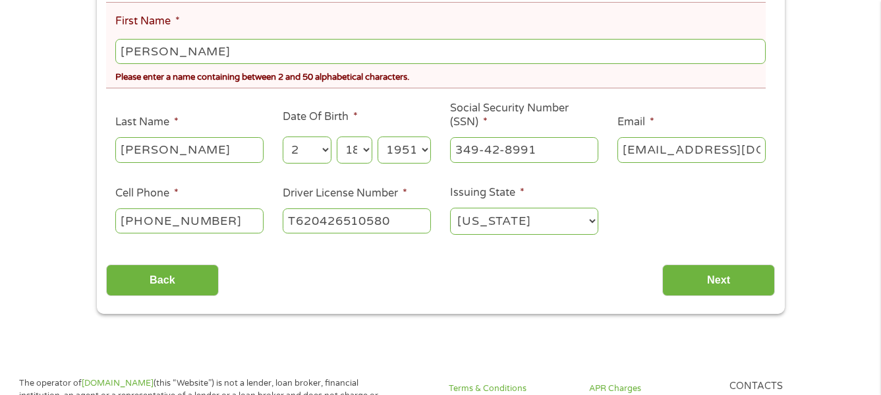
scroll to position [283, 0]
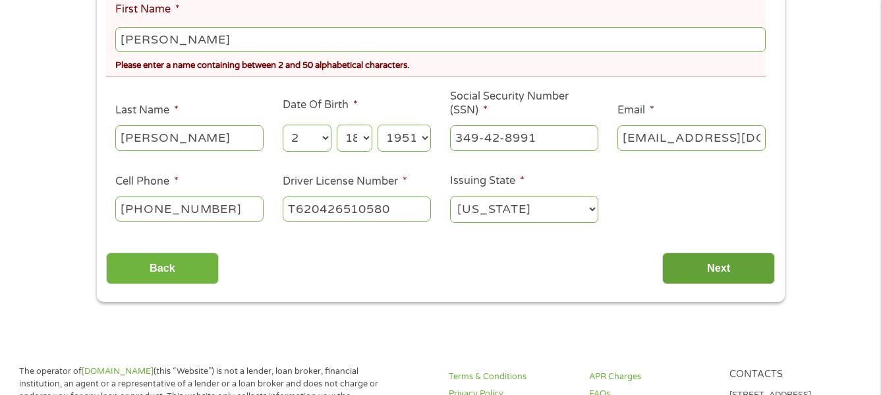
drag, startPoint x: 739, startPoint y: 270, endPoint x: 675, endPoint y: 296, distance: 68.9
click at [739, 271] on input "Next" at bounding box center [718, 268] width 113 height 32
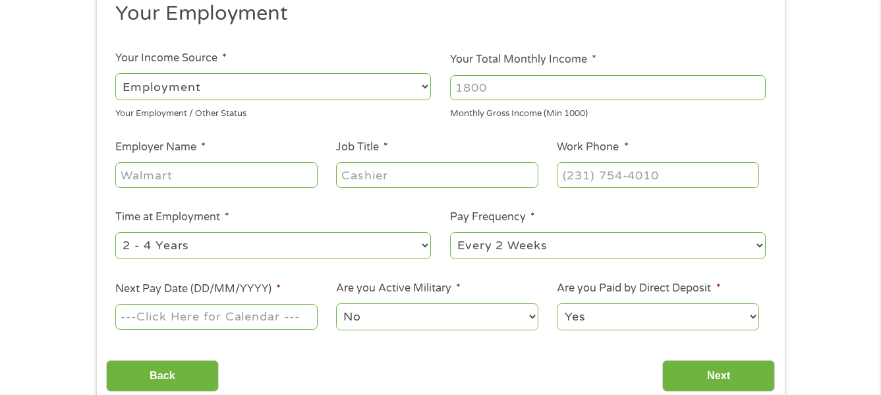
scroll to position [0, 0]
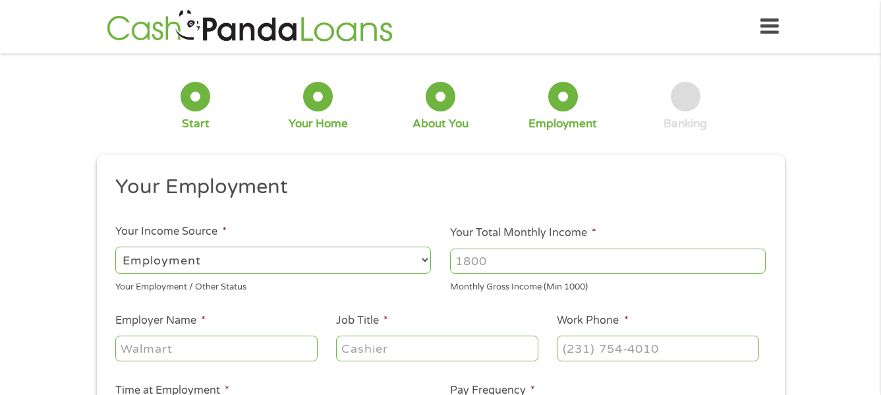
click at [277, 259] on select "--- Choose one --- Employment Self Employed Benefits" at bounding box center [273, 259] width 316 height 27
select select "benefits"
click at [115, 246] on select "--- Choose one --- Employment Self Employed Benefits" at bounding box center [273, 259] width 316 height 27
type input "Other"
type input "(954) 298-1009"
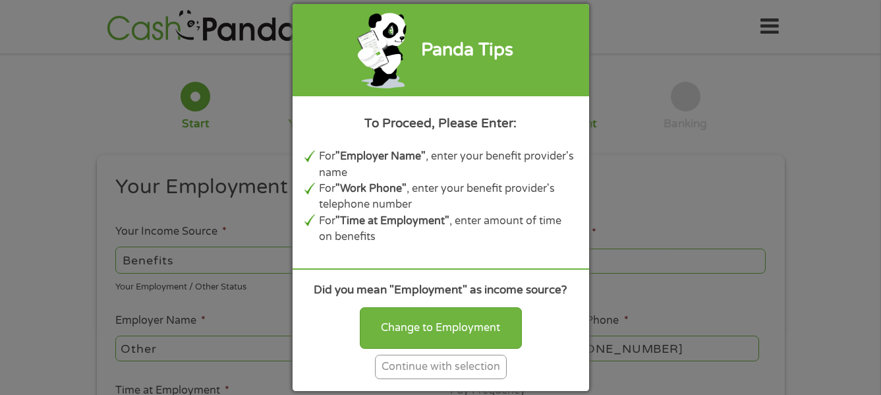
click at [432, 370] on div "Continue with selection" at bounding box center [441, 366] width 132 height 24
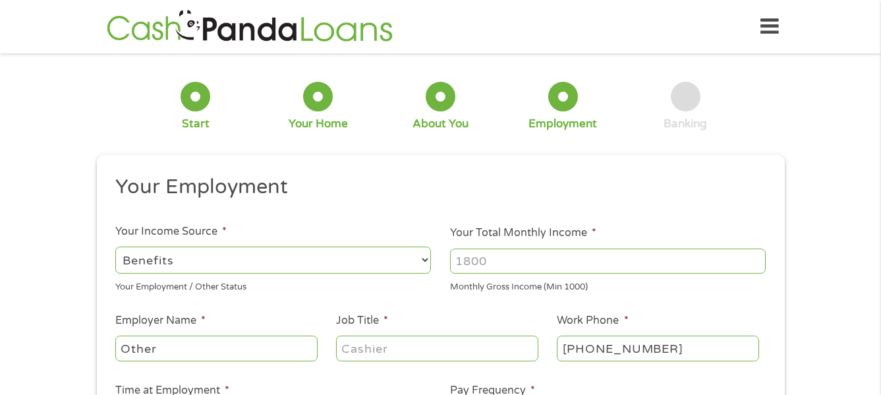
click at [494, 258] on input "Your Total Monthly Income *" at bounding box center [608, 260] width 316 height 25
type input "3919"
click at [429, 343] on input "Job Title *" at bounding box center [437, 347] width 202 height 25
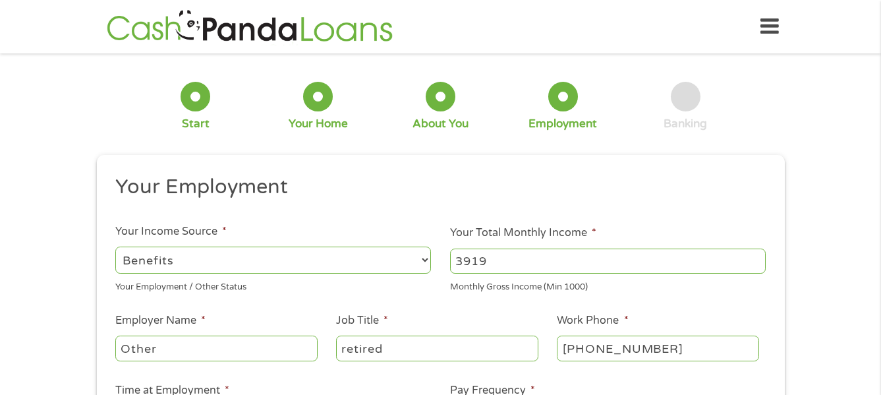
type input "retired"
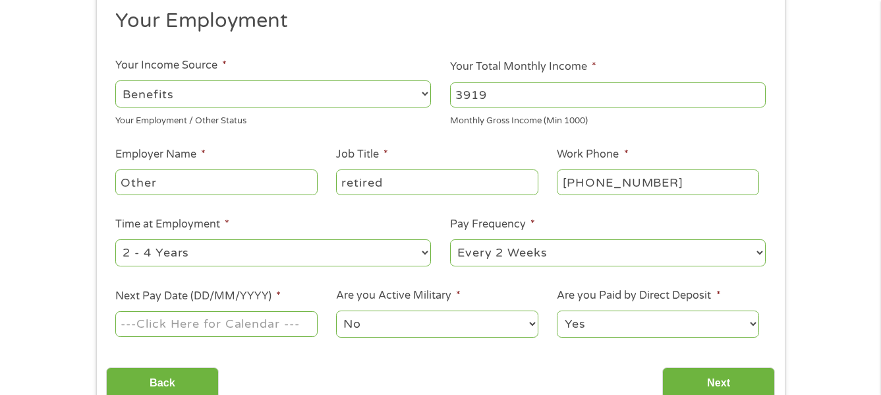
scroll to position [170, 0]
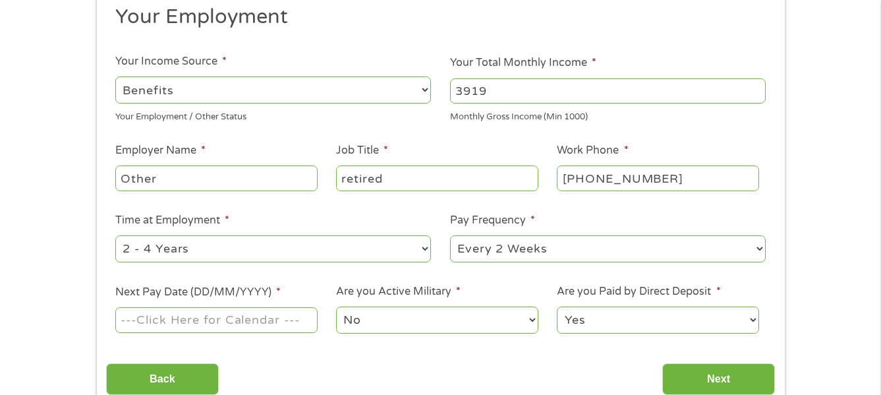
click at [332, 252] on select "--- Choose one --- 1 Year or less 1 - 2 Years 2 - 4 Years Over 4 Years" at bounding box center [273, 248] width 316 height 27
select select "60months"
click at [115, 235] on select "--- Choose one --- 1 Year or less 1 - 2 Years 2 - 4 Years Over 4 Years" at bounding box center [273, 248] width 316 height 27
click at [578, 244] on select "--- Choose one --- Every 2 Weeks Every Week Monthly Semi-Monthly" at bounding box center [608, 248] width 316 height 27
select select "monthly"
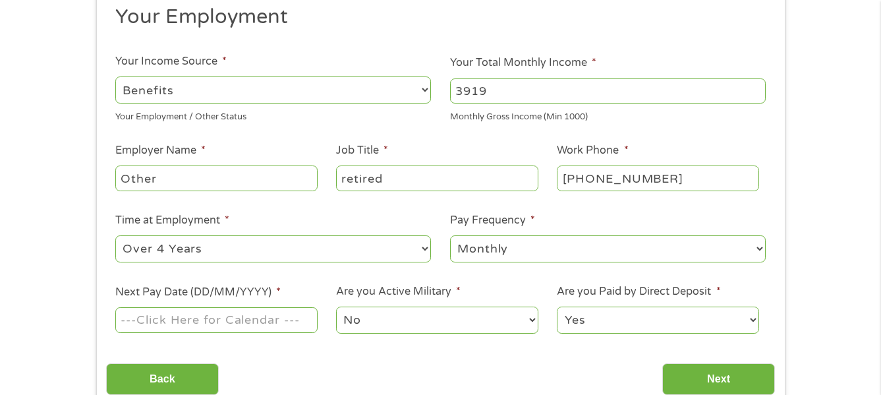
click at [450, 235] on select "--- Choose one --- Every 2 Weeks Every Week Monthly Semi-Monthly" at bounding box center [608, 248] width 316 height 27
click at [238, 319] on input "Next Pay Date (DD/MM/YYYY) *" at bounding box center [216, 319] width 202 height 25
click at [276, 315] on input "Next Pay Date (DD/MM/YYYY) *" at bounding box center [216, 319] width 202 height 25
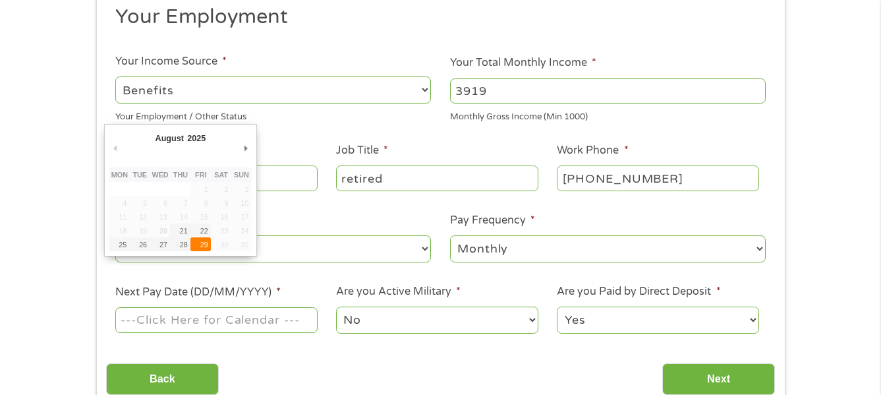
type input "29/08/2025"
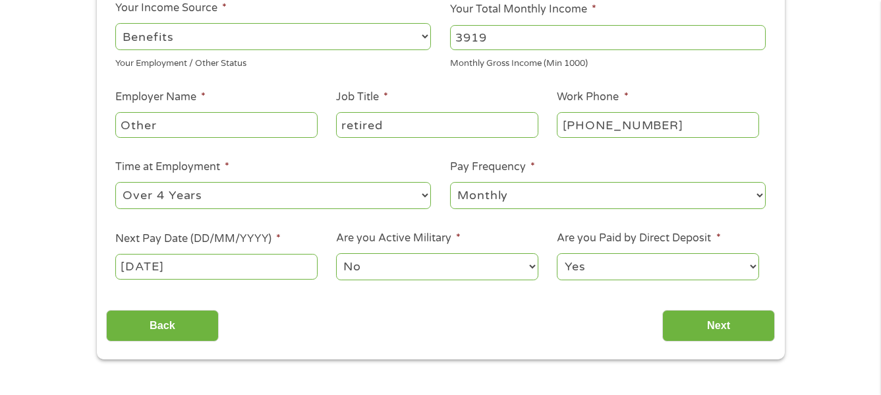
scroll to position [267, 0]
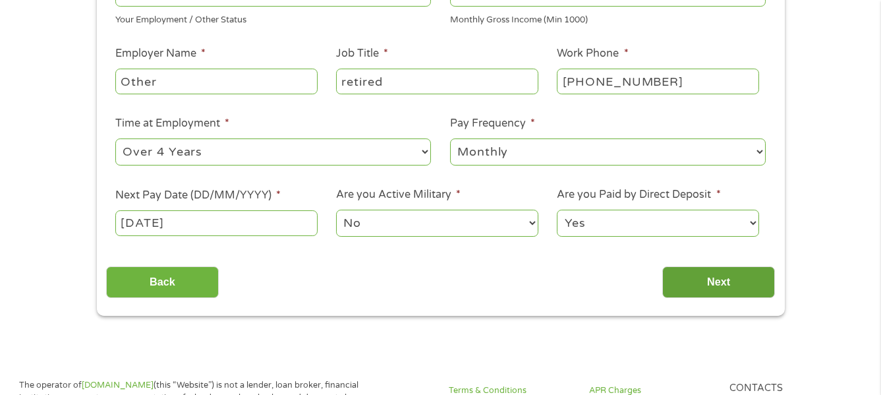
drag, startPoint x: 690, startPoint y: 280, endPoint x: 494, endPoint y: 195, distance: 213.4
click at [689, 281] on input "Next" at bounding box center [718, 282] width 113 height 32
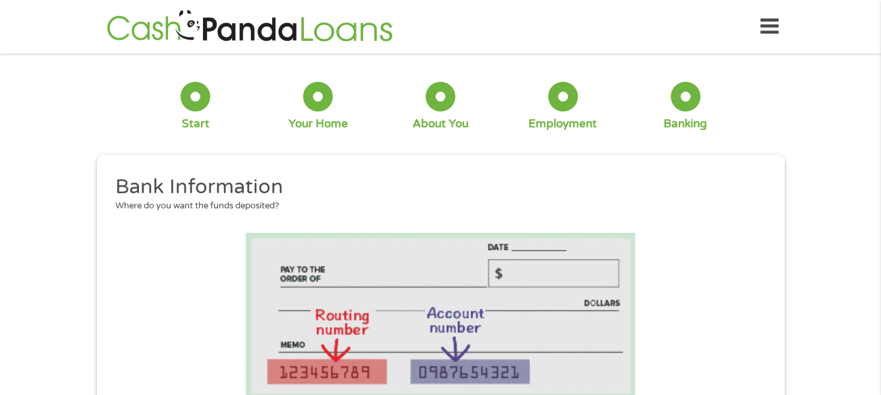
scroll to position [409, 0]
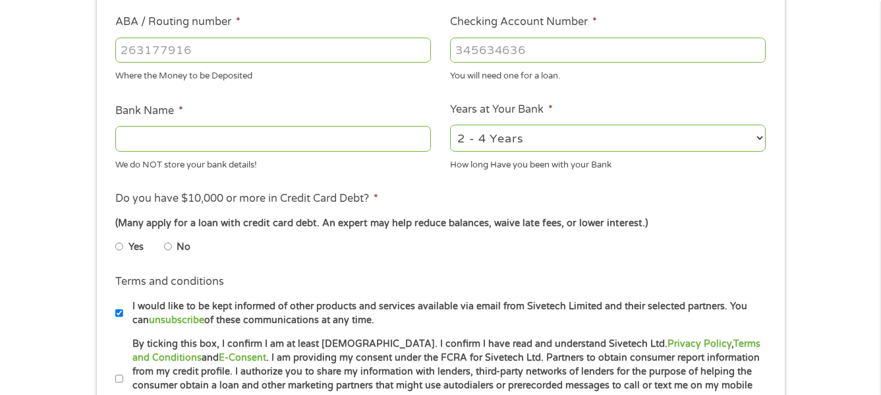
click at [230, 57] on input "ABA / Routing number *" at bounding box center [273, 50] width 316 height 25
type input "067014822"
type input "TD BANK NA"
type input "067014822"
type input "4443800150"
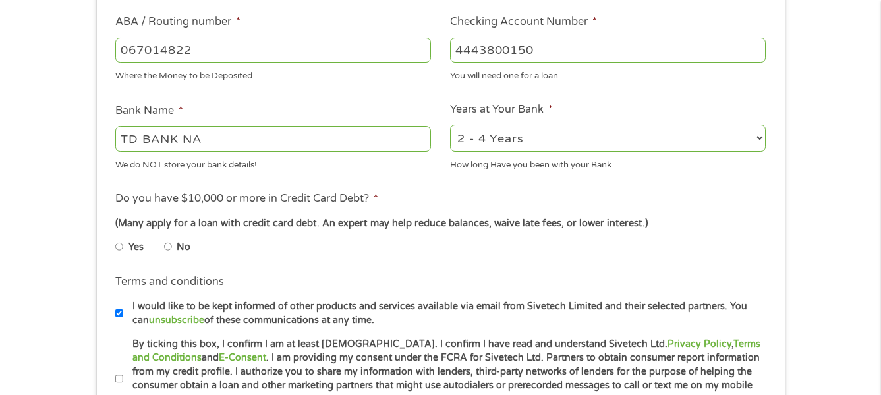
click at [688, 136] on select "2 - 4 Years 6 - 12 Months 1 - 2 Years Over 4 Years" at bounding box center [608, 138] width 316 height 27
select select "60months"
click at [450, 125] on select "2 - 4 Years 6 - 12 Months 1 - 2 Years Over 4 Years" at bounding box center [608, 138] width 316 height 27
click at [167, 247] on input "No" at bounding box center [168, 246] width 8 height 21
radio input "true"
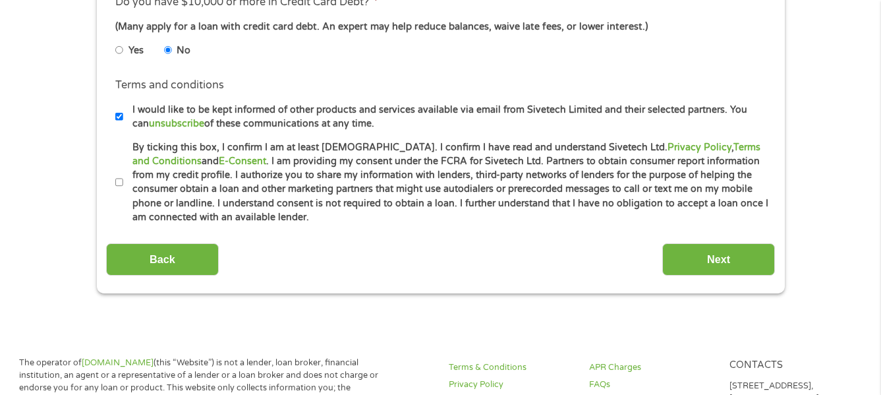
scroll to position [619, 0]
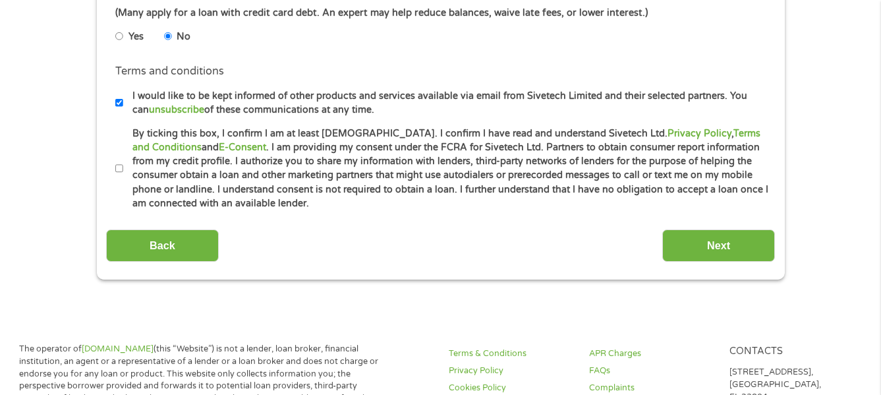
click at [119, 169] on input "By ticking this box, I confirm I am at least 18 years old. I confirm I have rea…" at bounding box center [119, 168] width 8 height 21
checkbox input "true"
click at [727, 248] on input "Next" at bounding box center [718, 245] width 113 height 32
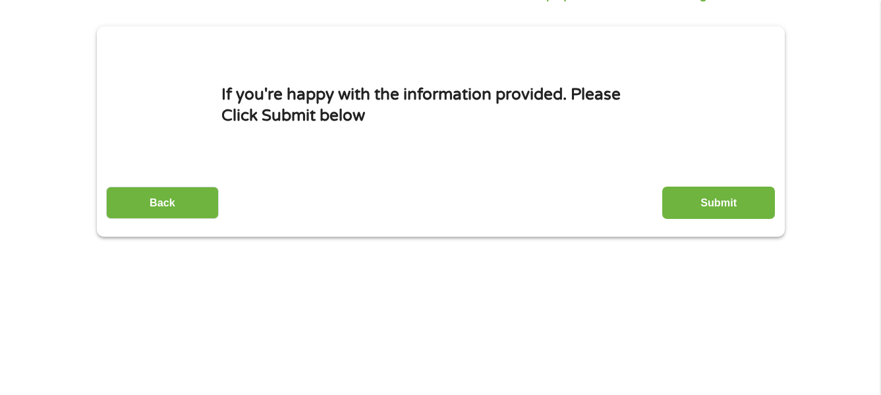
scroll to position [0, 0]
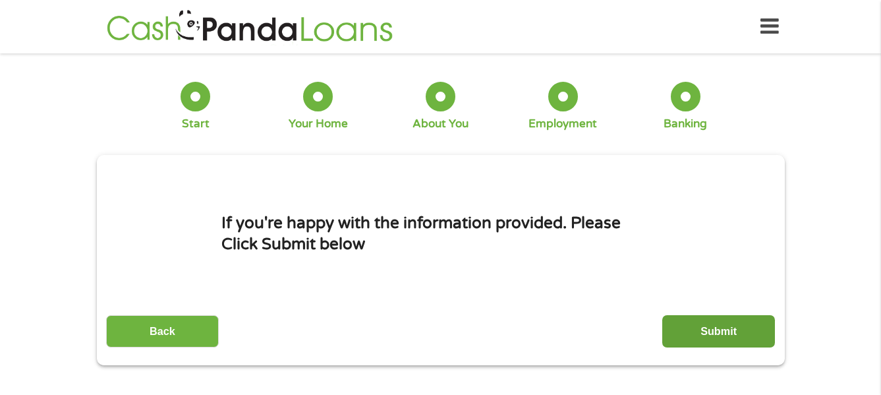
click at [722, 327] on input "Submit" at bounding box center [718, 331] width 113 height 32
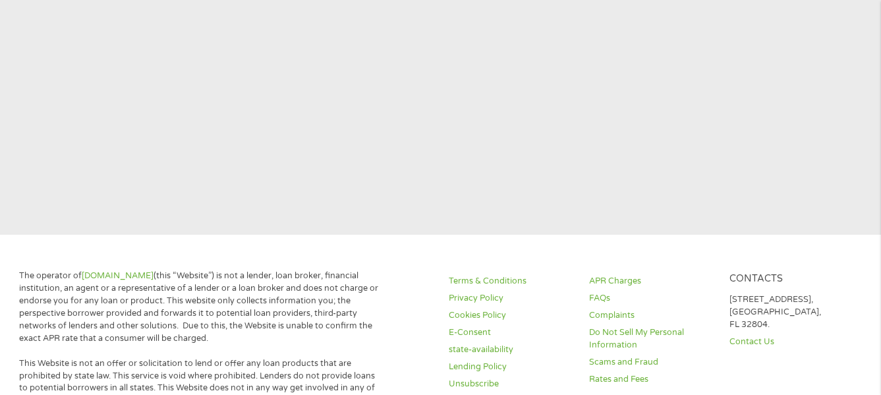
scroll to position [322, 0]
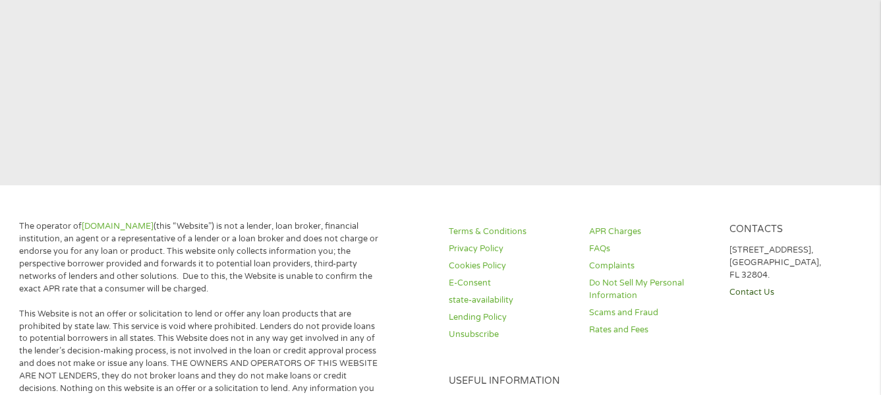
click at [758, 293] on link "Contact Us" at bounding box center [791, 292] width 125 height 13
drag, startPoint x: 758, startPoint y: 293, endPoint x: 712, endPoint y: 305, distance: 47.8
click at [757, 293] on link "Contact Us" at bounding box center [791, 292] width 125 height 13
